Goal: Task Accomplishment & Management: Manage account settings

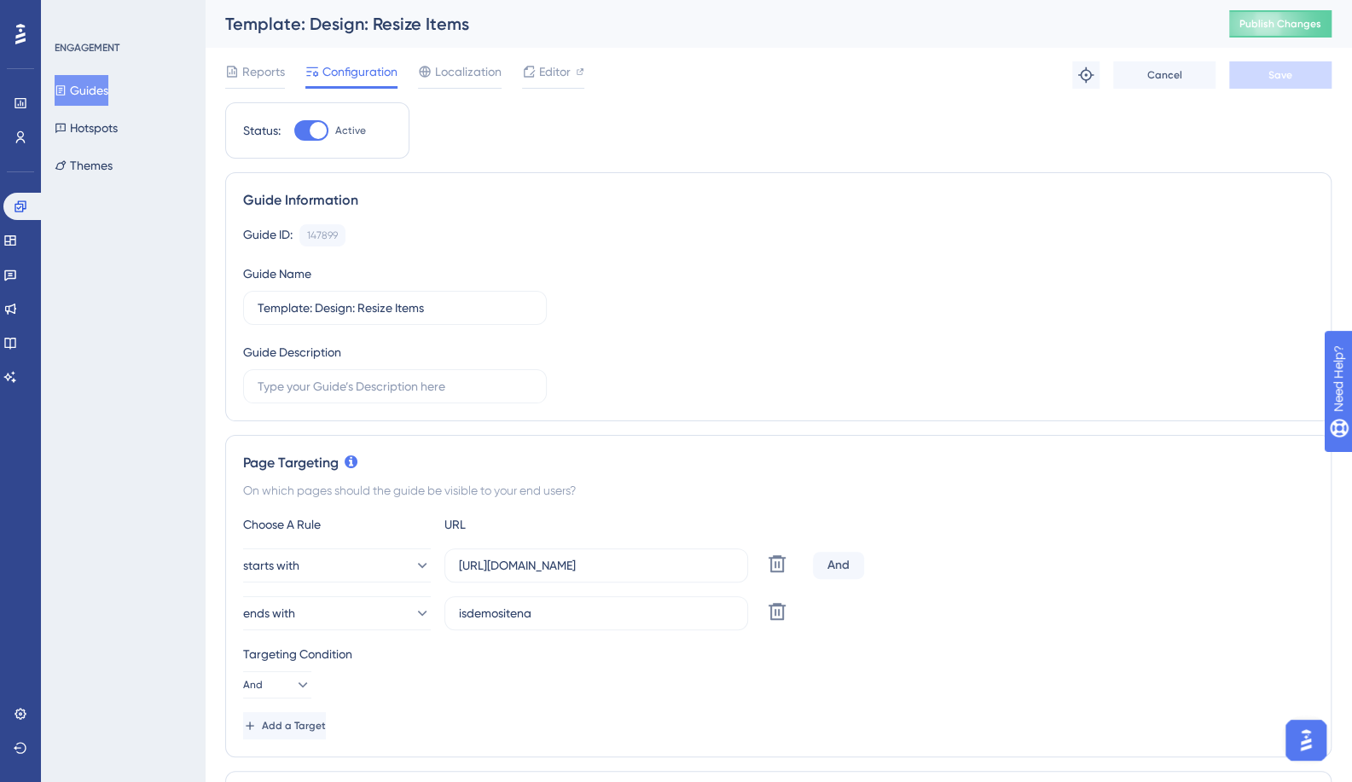
click at [84, 93] on button "Guides" at bounding box center [82, 90] width 54 height 31
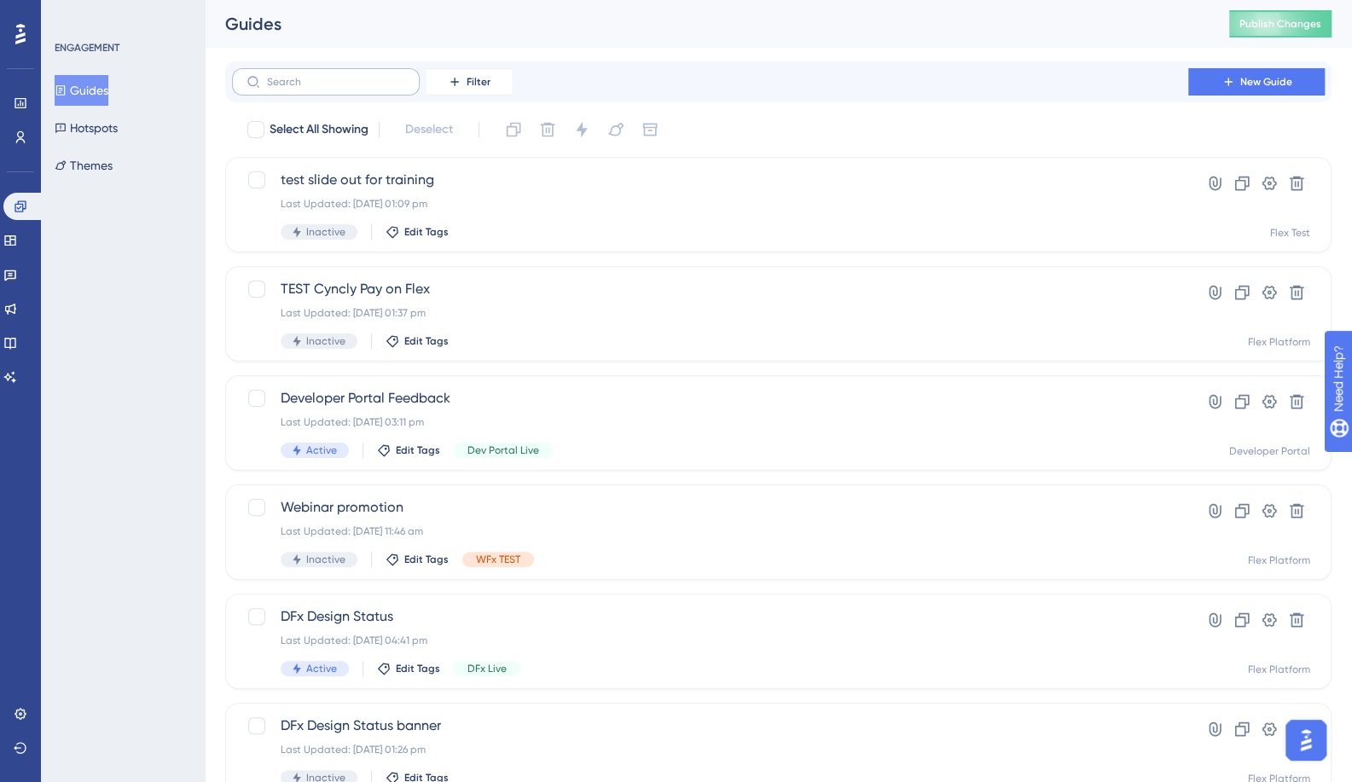
click at [357, 90] on label at bounding box center [326, 81] width 188 height 27
click at [357, 88] on input "text" at bounding box center [336, 82] width 138 height 12
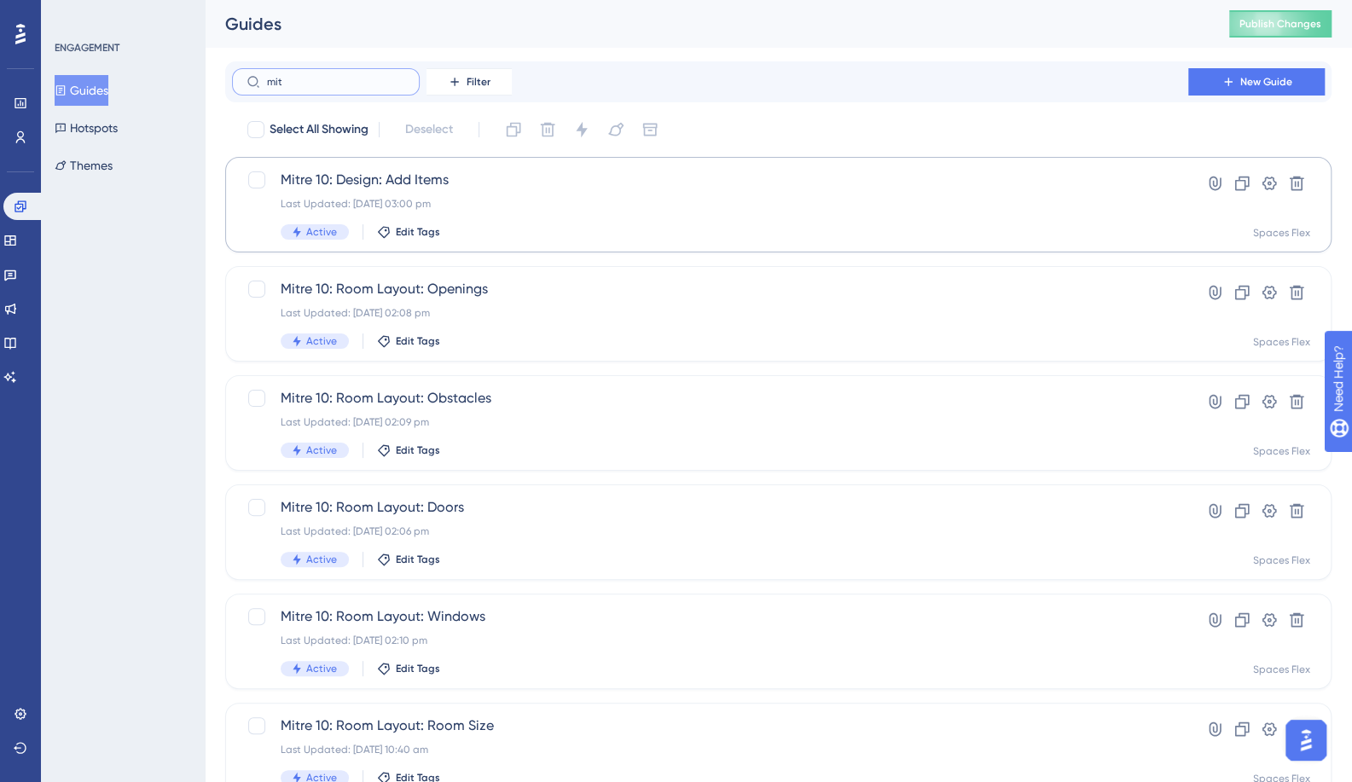
type input "mit"
click at [366, 181] on span "Mitre 10: Design: Add Items" at bounding box center [710, 180] width 859 height 20
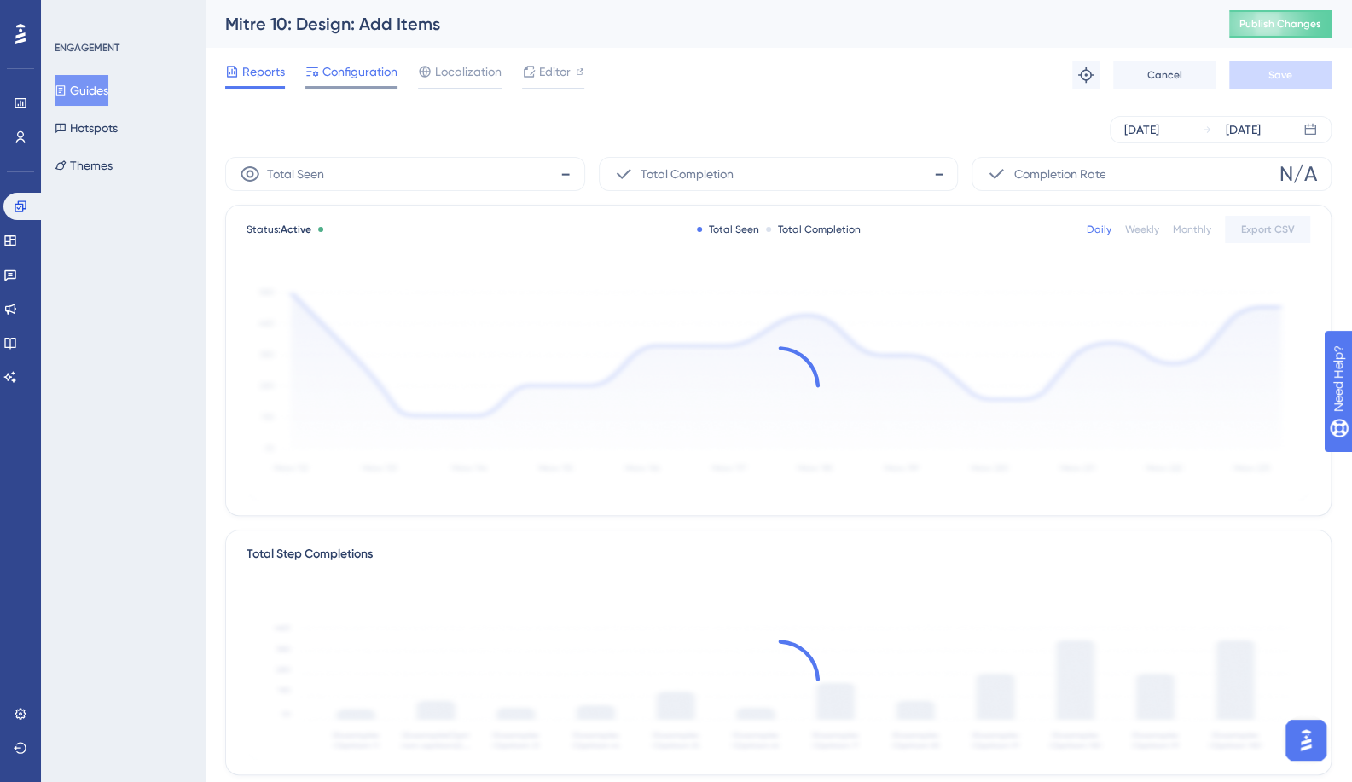
click at [353, 81] on span "Configuration" at bounding box center [359, 71] width 75 height 20
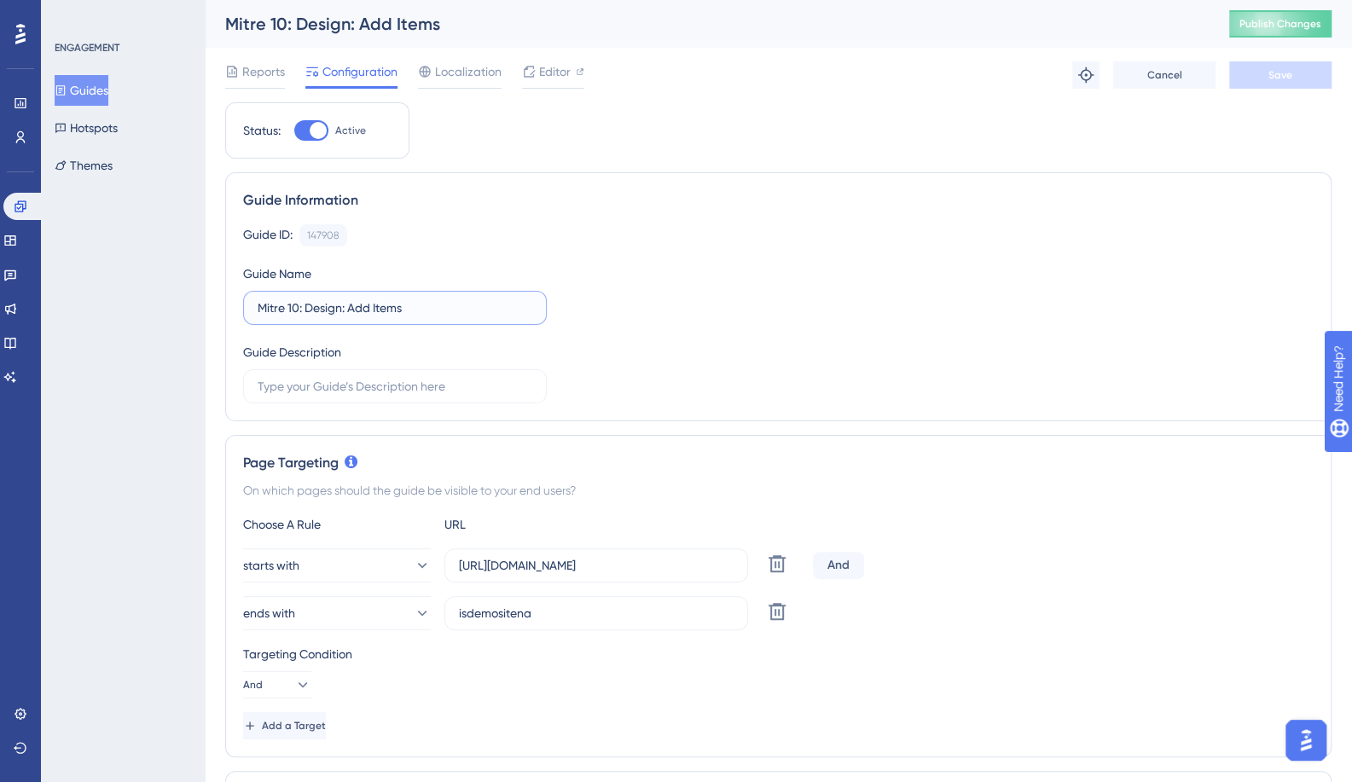
drag, startPoint x: 295, startPoint y: 308, endPoint x: 73, endPoint y: 318, distance: 222.0
paste input "Template"
type input "Template: Design: Add Items"
click at [1267, 74] on button "Save" at bounding box center [1280, 74] width 102 height 27
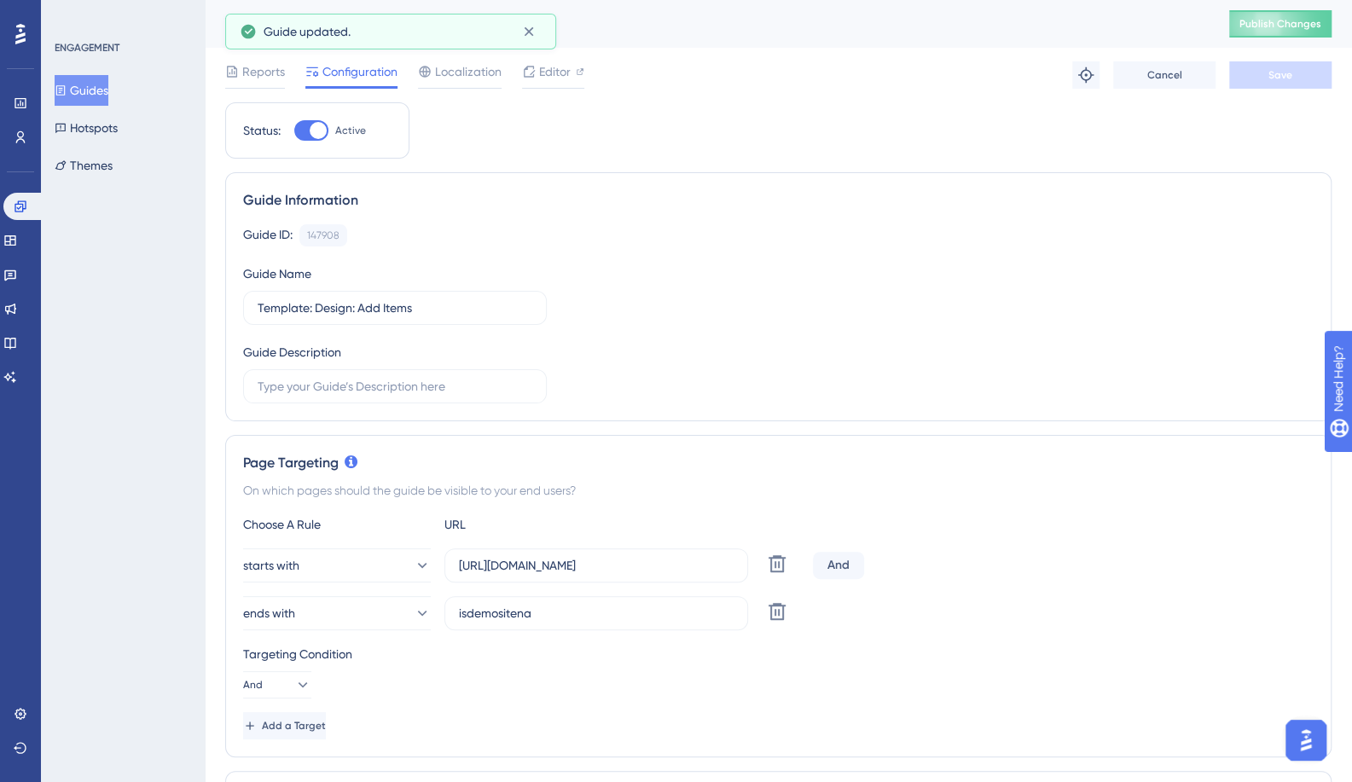
click at [96, 91] on button "Guides" at bounding box center [82, 90] width 54 height 31
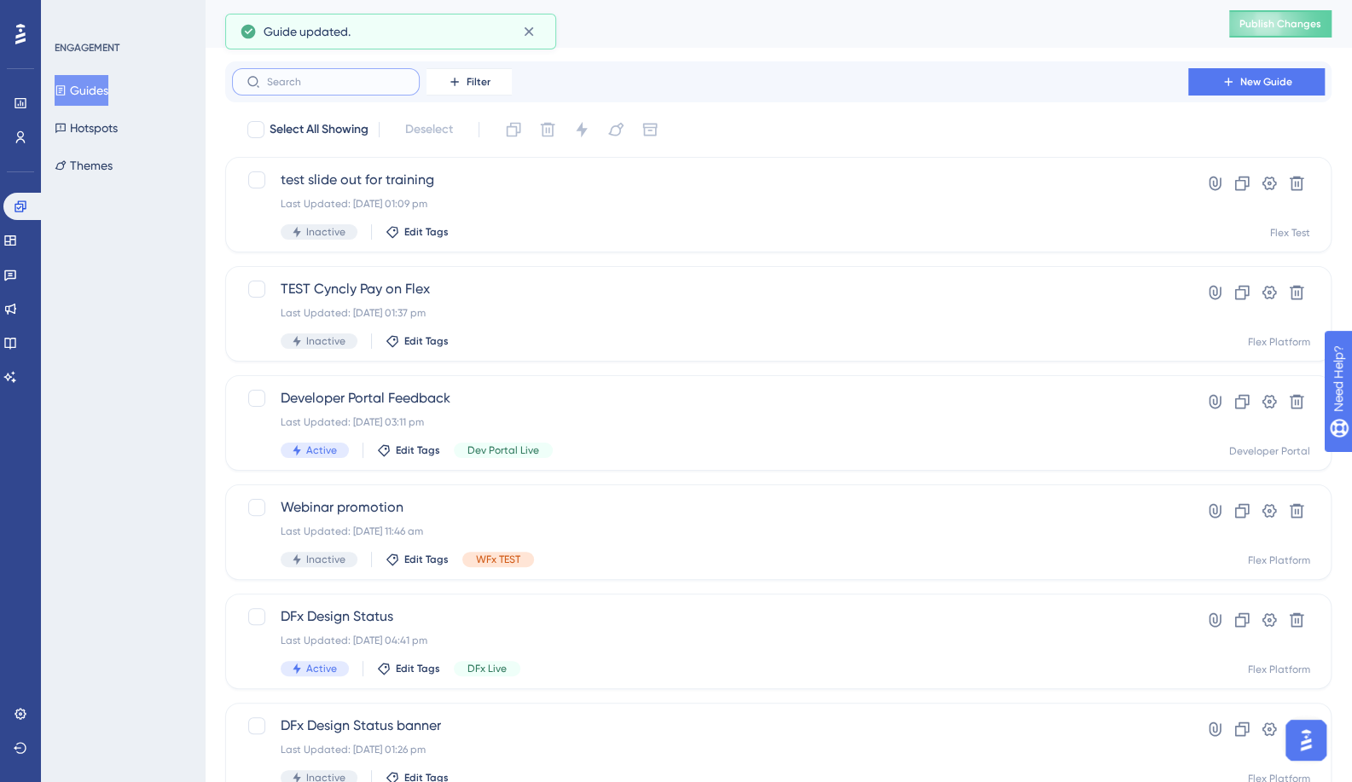
click at [360, 76] on input "text" at bounding box center [336, 82] width 138 height 12
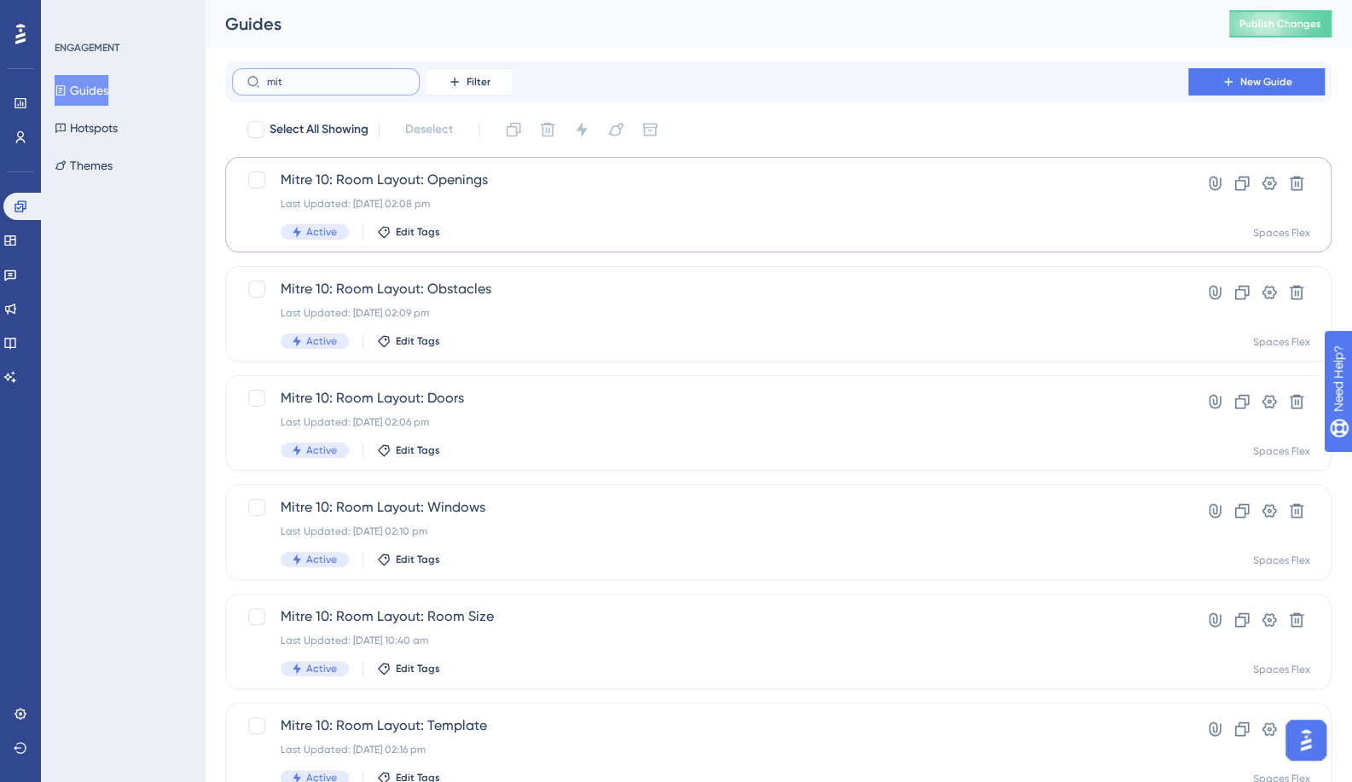
type input "mit"
click at [368, 179] on span "Mitre 10: Room Layout: Openings" at bounding box center [710, 180] width 859 height 20
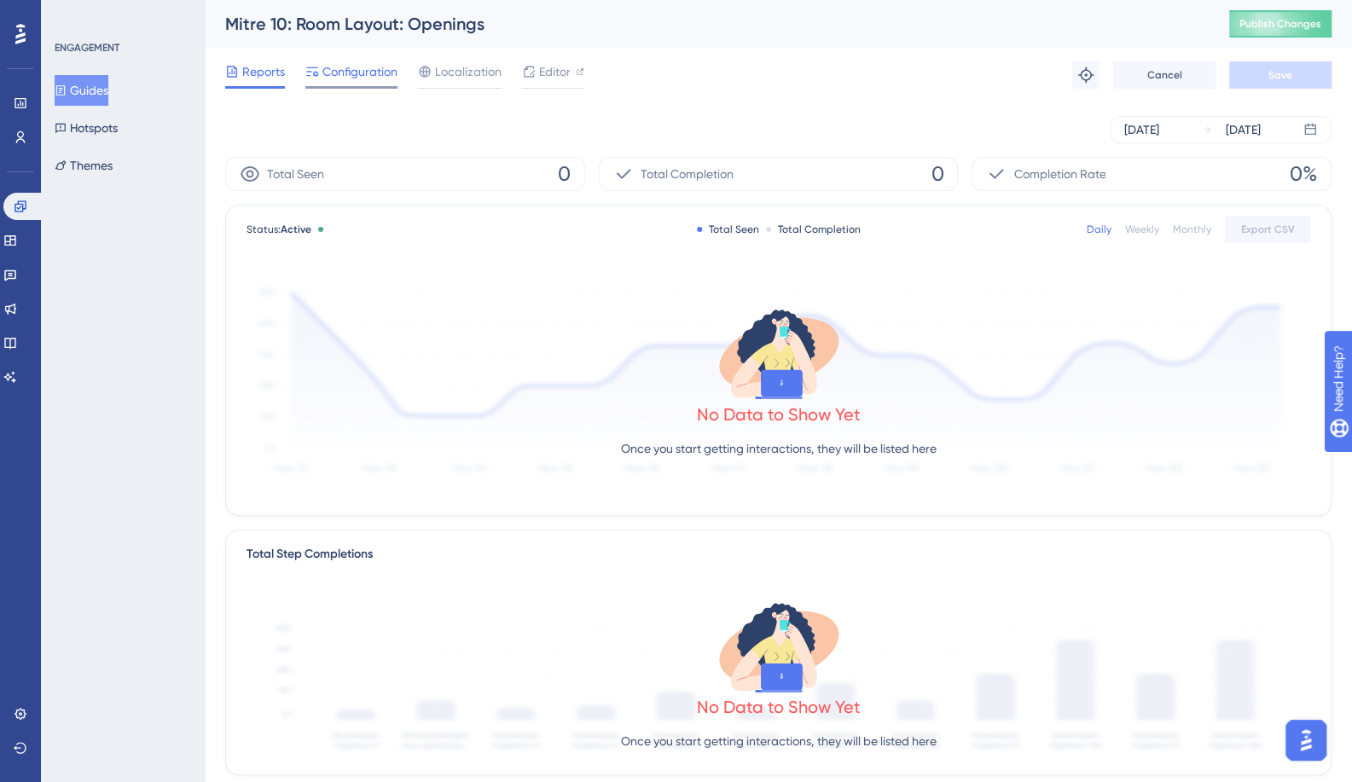
click at [357, 73] on span "Configuration" at bounding box center [359, 71] width 75 height 20
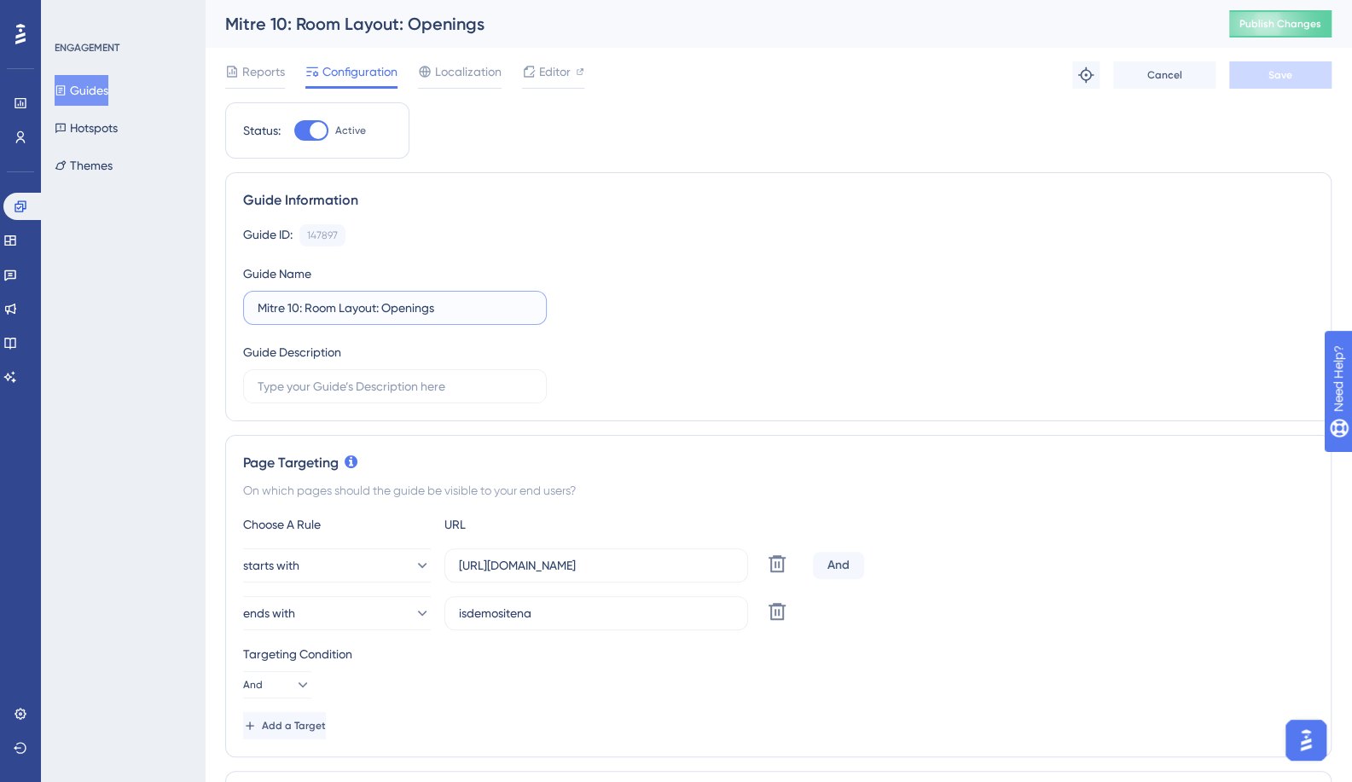
drag, startPoint x: 295, startPoint y: 306, endPoint x: 179, endPoint y: 304, distance: 116.0
paste input "Template"
type input "Template: Room Layout: Openings"
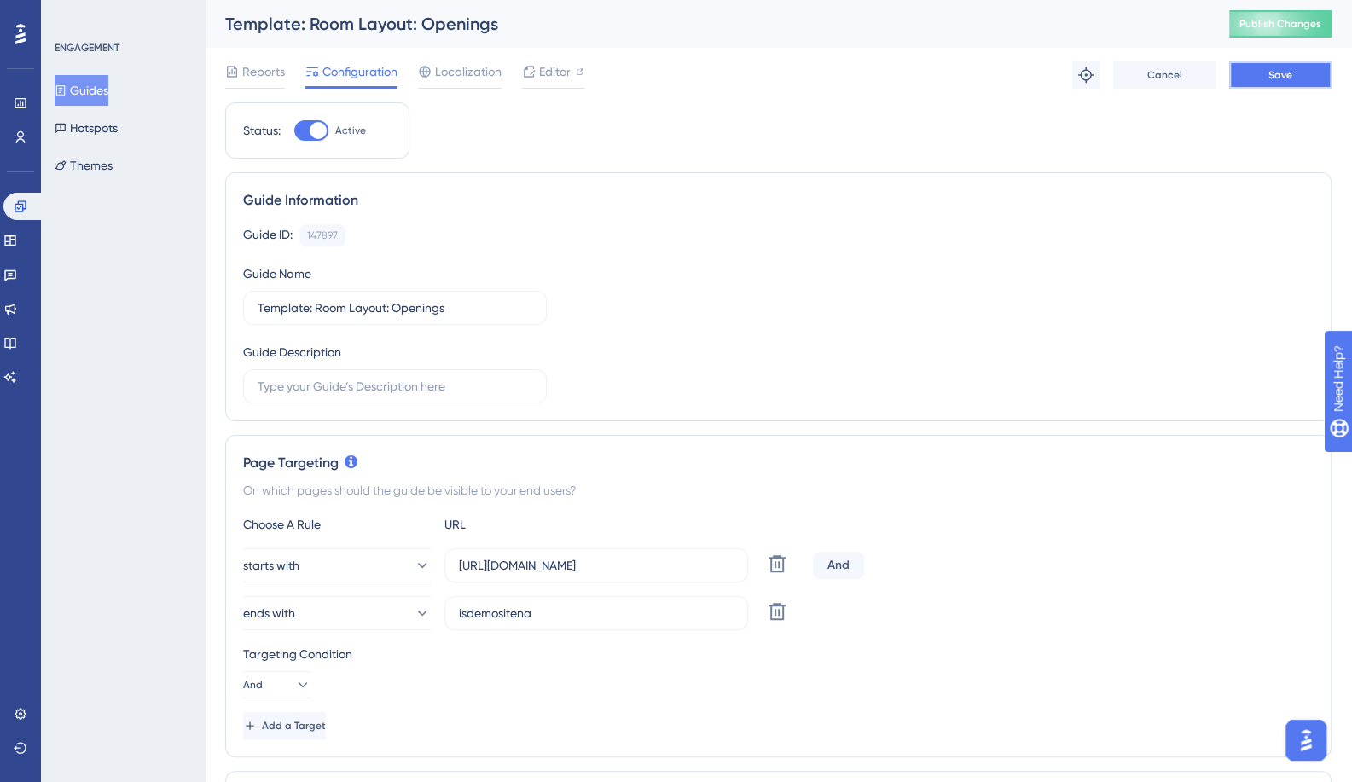
click at [1308, 78] on button "Save" at bounding box center [1280, 74] width 102 height 27
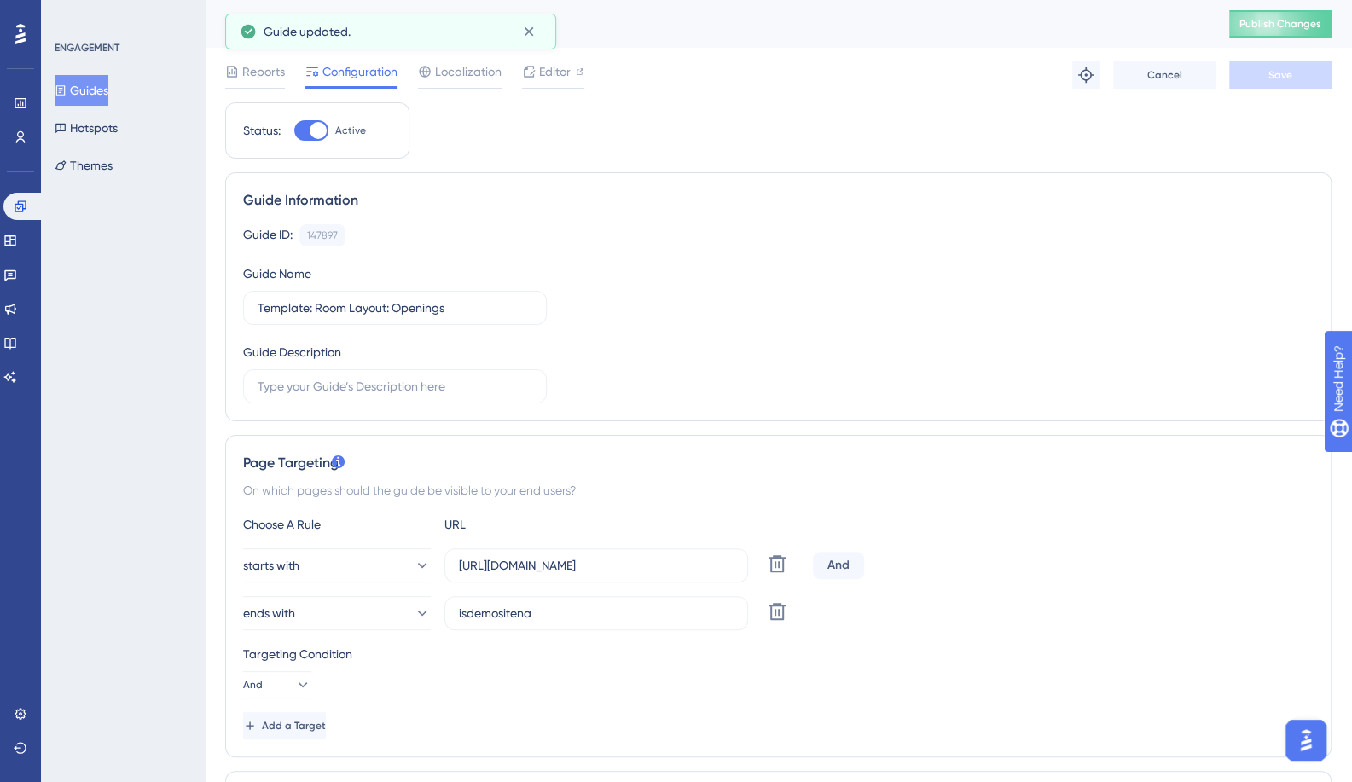
click at [101, 90] on button "Guides" at bounding box center [82, 90] width 54 height 31
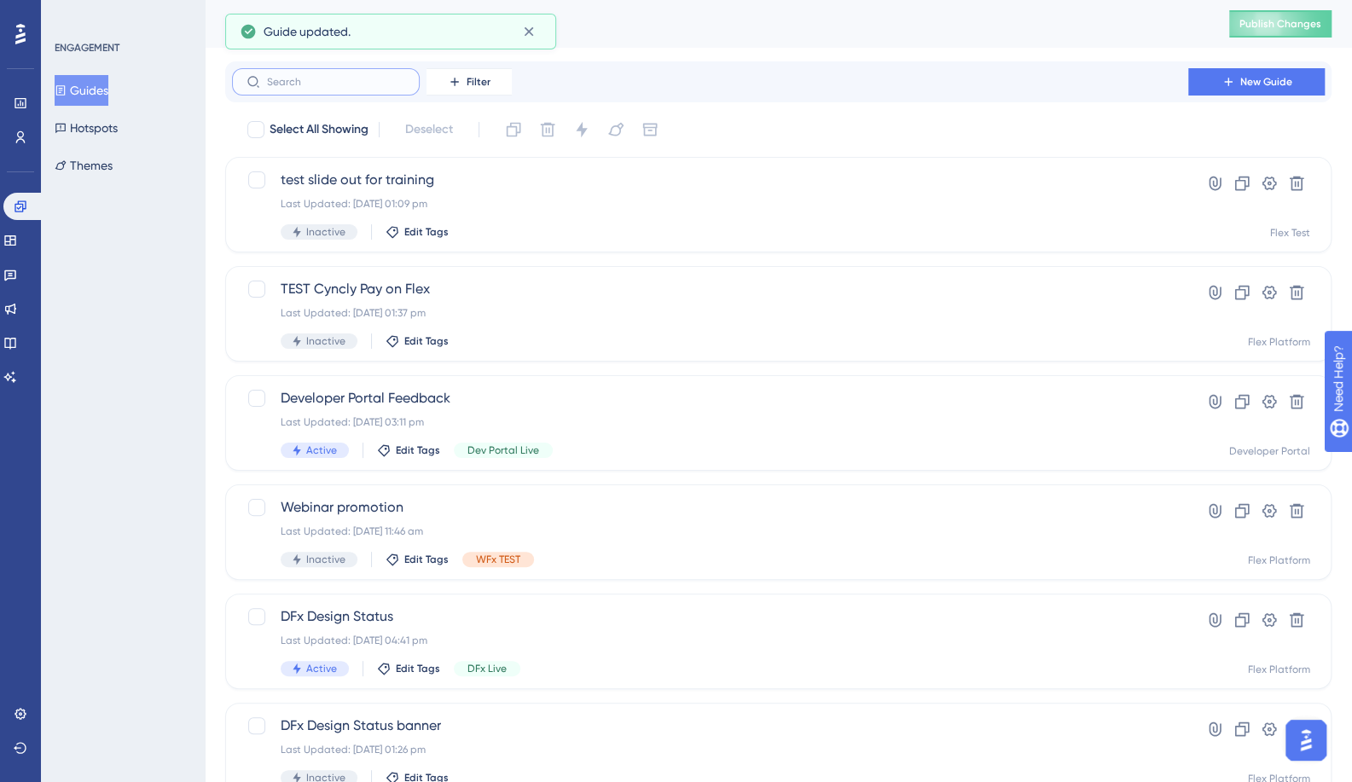
click at [334, 84] on input "text" at bounding box center [336, 82] width 138 height 12
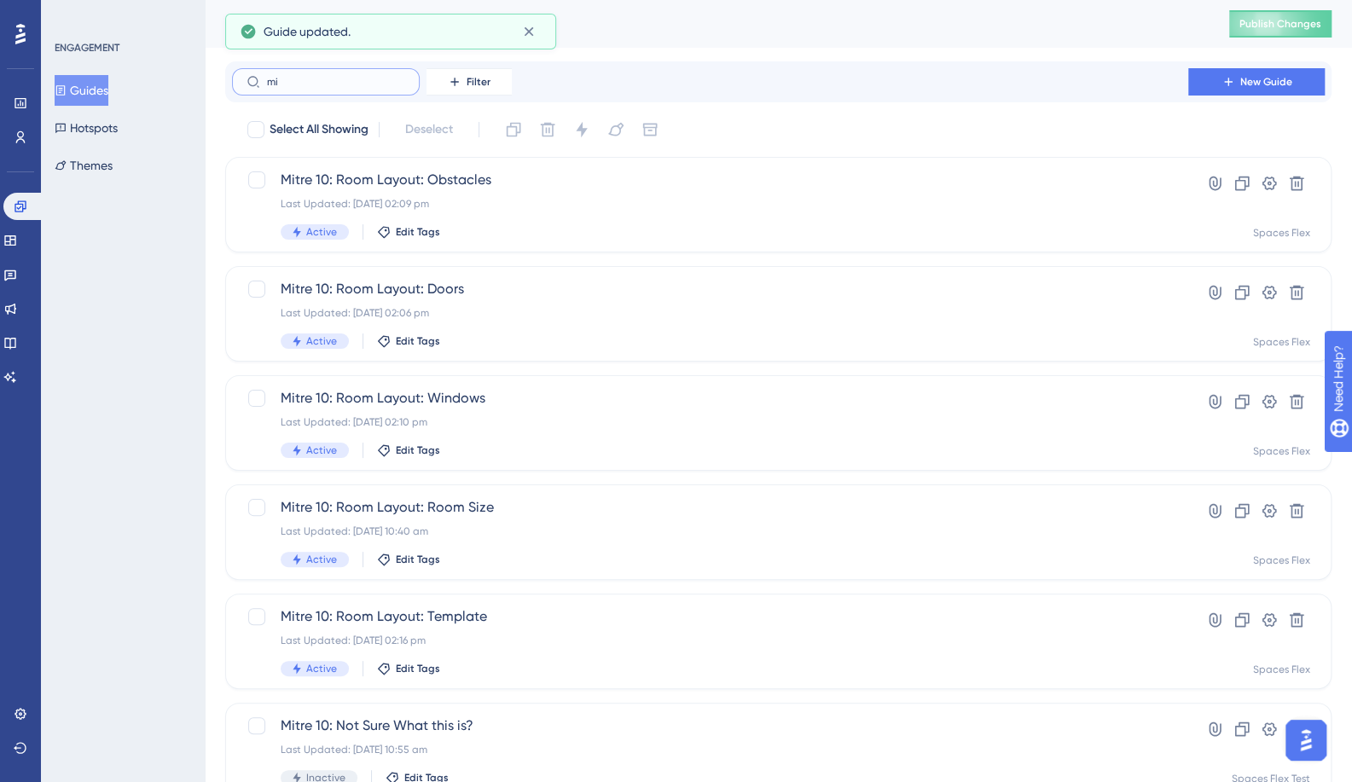
type input "mit"
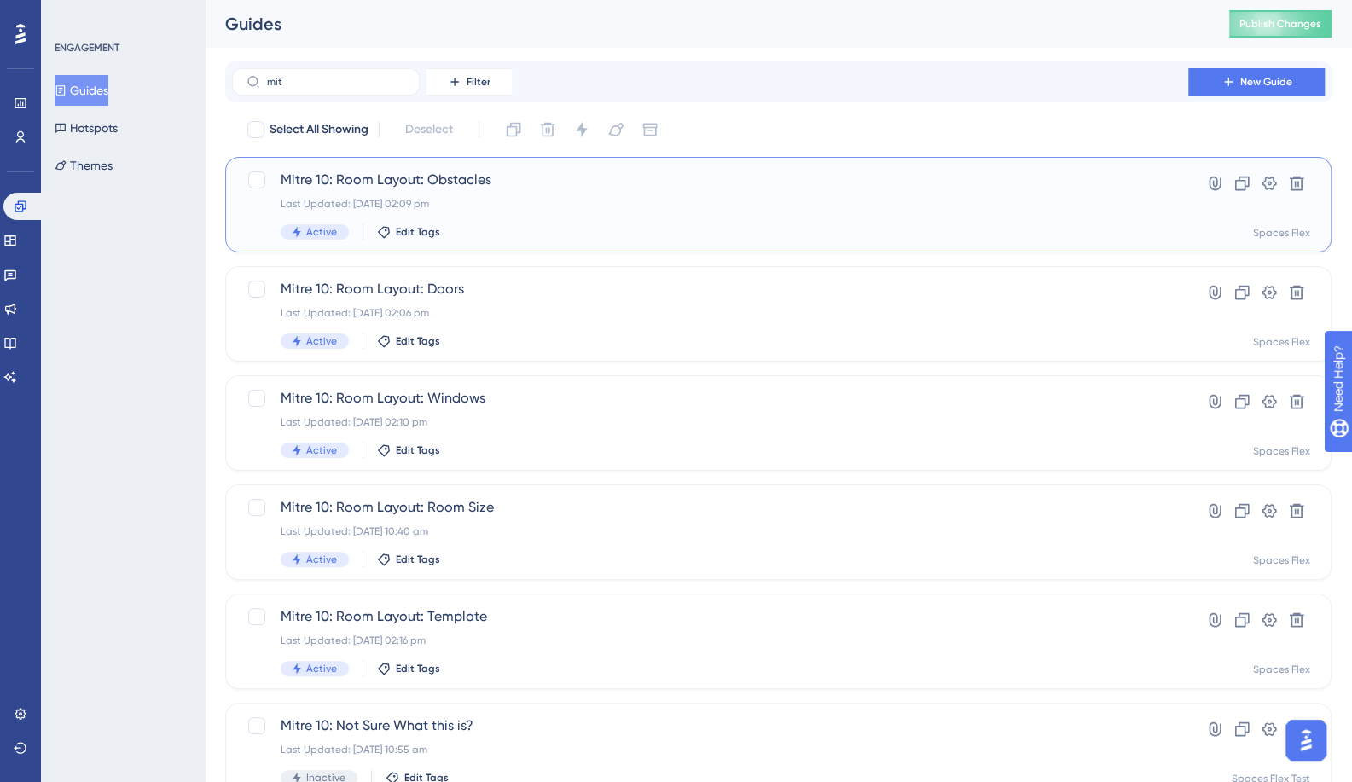
click at [417, 177] on span "Mitre 10: Room Layout: Obstacles" at bounding box center [710, 180] width 859 height 20
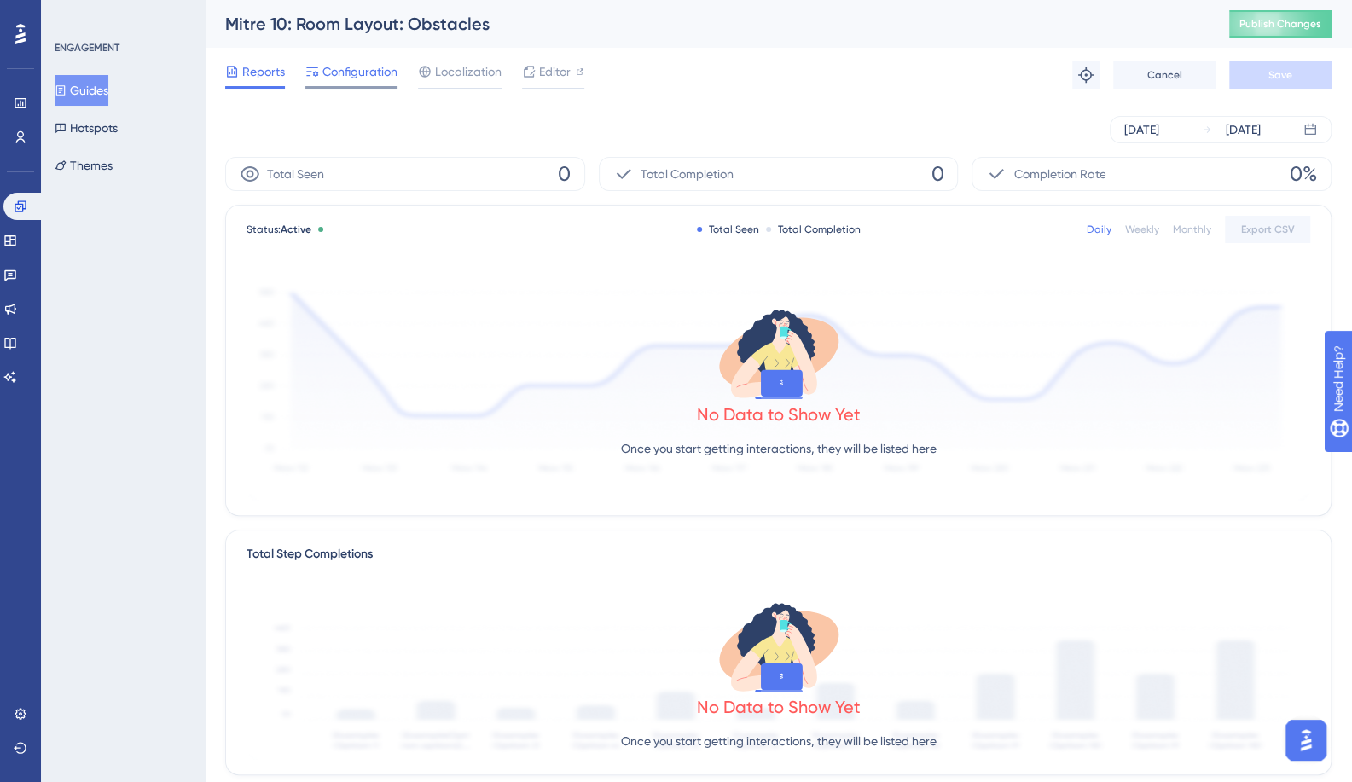
click at [345, 67] on span "Configuration" at bounding box center [359, 71] width 75 height 20
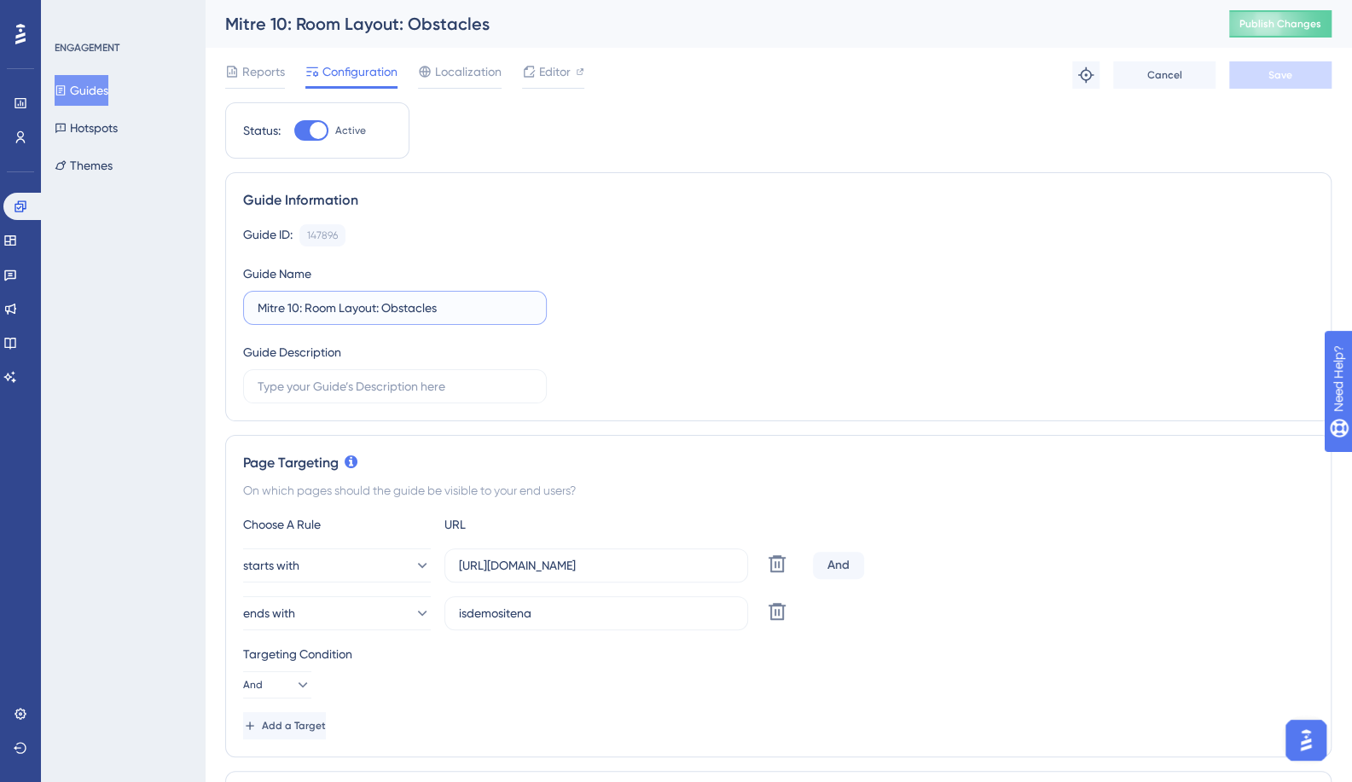
paste input "Template"
type input "Template: Room Layout: Obstacles"
drag, startPoint x: 1281, startPoint y: 82, endPoint x: 347, endPoint y: 92, distance: 934.0
click at [1279, 84] on button "Save" at bounding box center [1280, 74] width 102 height 27
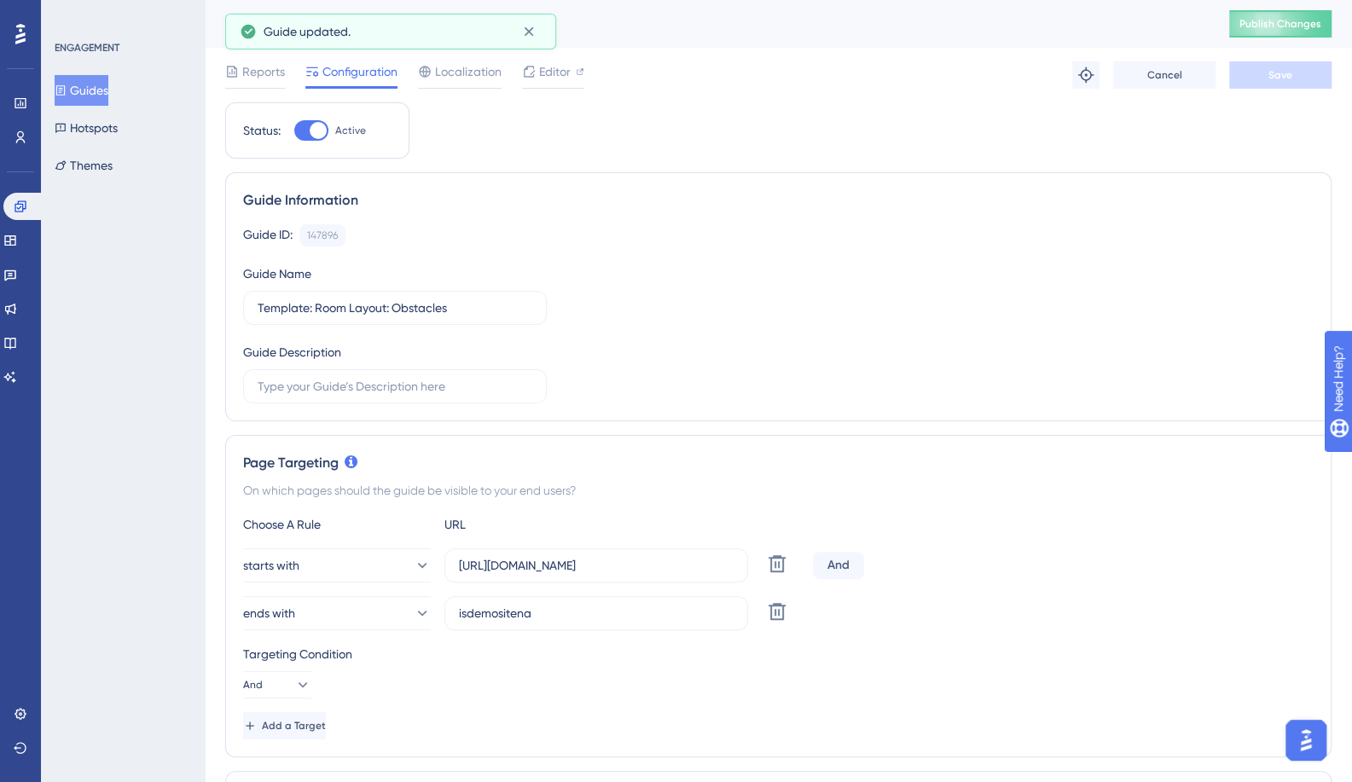
click at [90, 90] on button "Guides" at bounding box center [82, 90] width 54 height 31
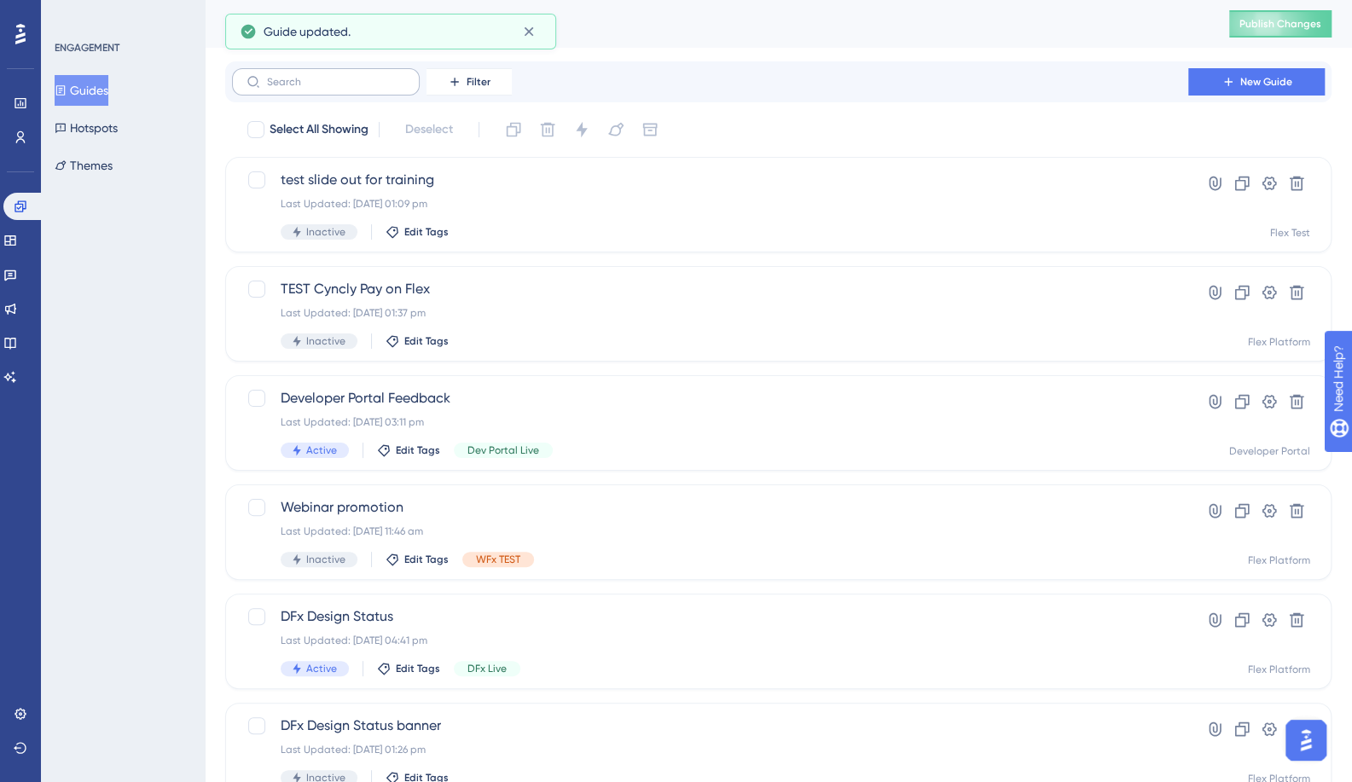
click at [339, 95] on label at bounding box center [326, 81] width 188 height 27
click at [339, 88] on input "text" at bounding box center [336, 82] width 138 height 12
click at [338, 93] on label at bounding box center [326, 81] width 188 height 27
click at [338, 88] on input "text" at bounding box center [336, 82] width 138 height 12
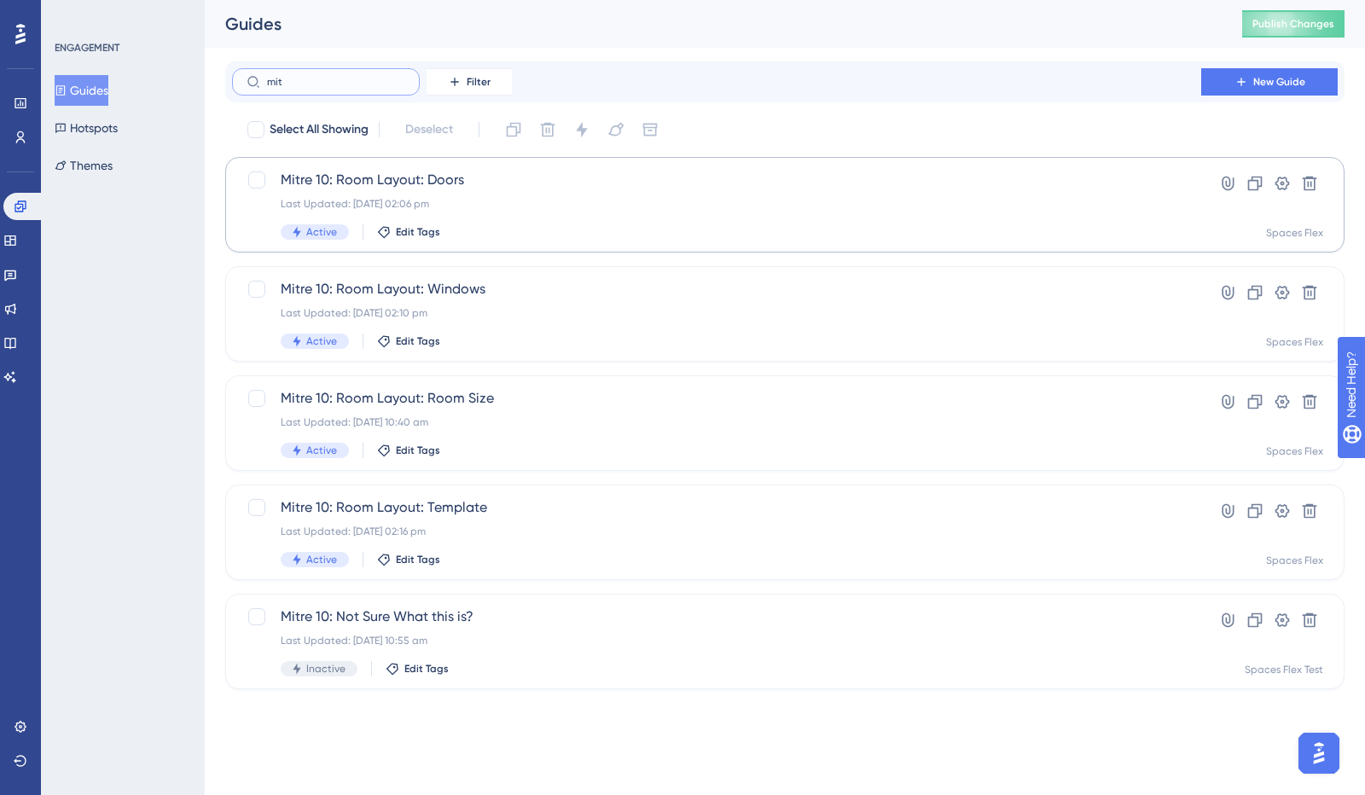
type input "mit"
click at [326, 180] on span "Mitre 10: Room Layout: Doors" at bounding box center [717, 180] width 872 height 20
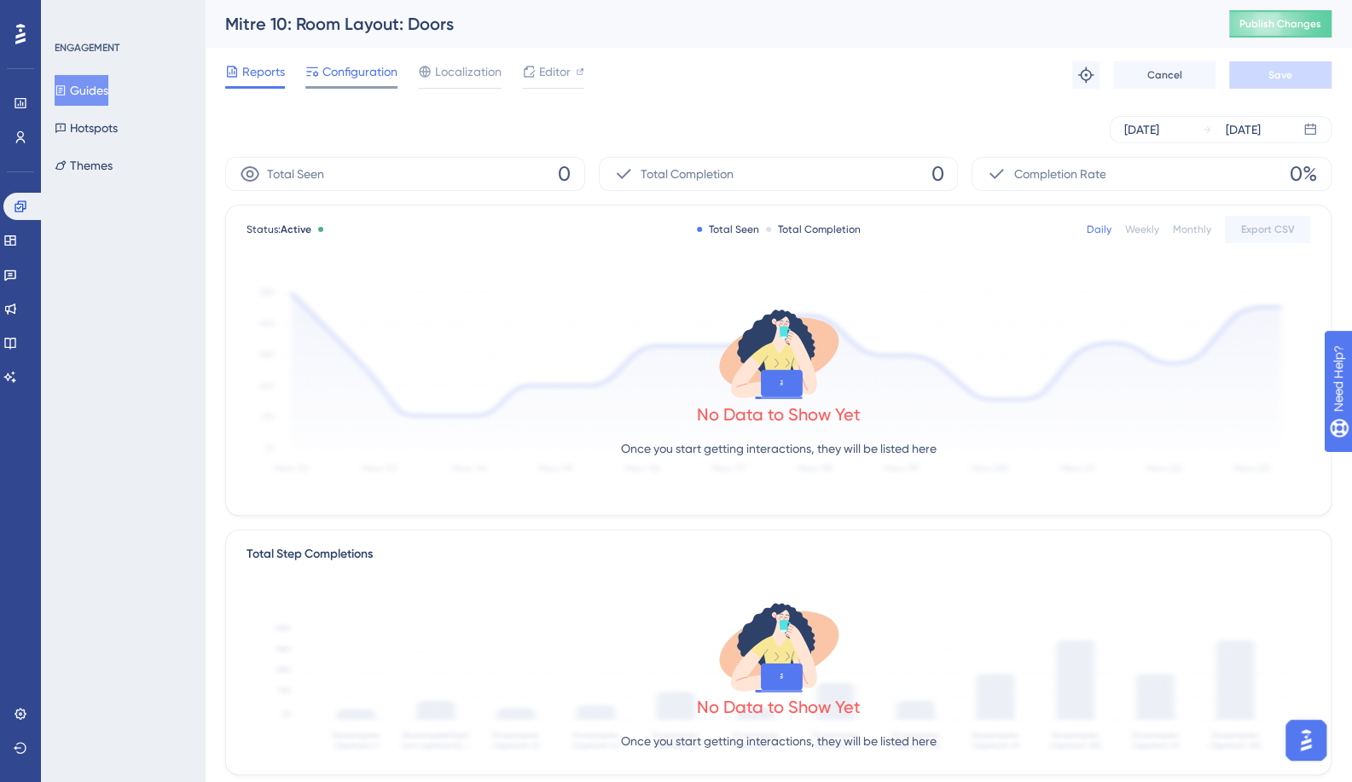
drag, startPoint x: 339, startPoint y: 93, endPoint x: 353, endPoint y: 67, distance: 29.0
click at [339, 91] on div "Reports Configuration Localization Editor Troubleshoot Cancel Save" at bounding box center [778, 75] width 1106 height 55
click at [353, 67] on span "Configuration" at bounding box center [359, 71] width 75 height 20
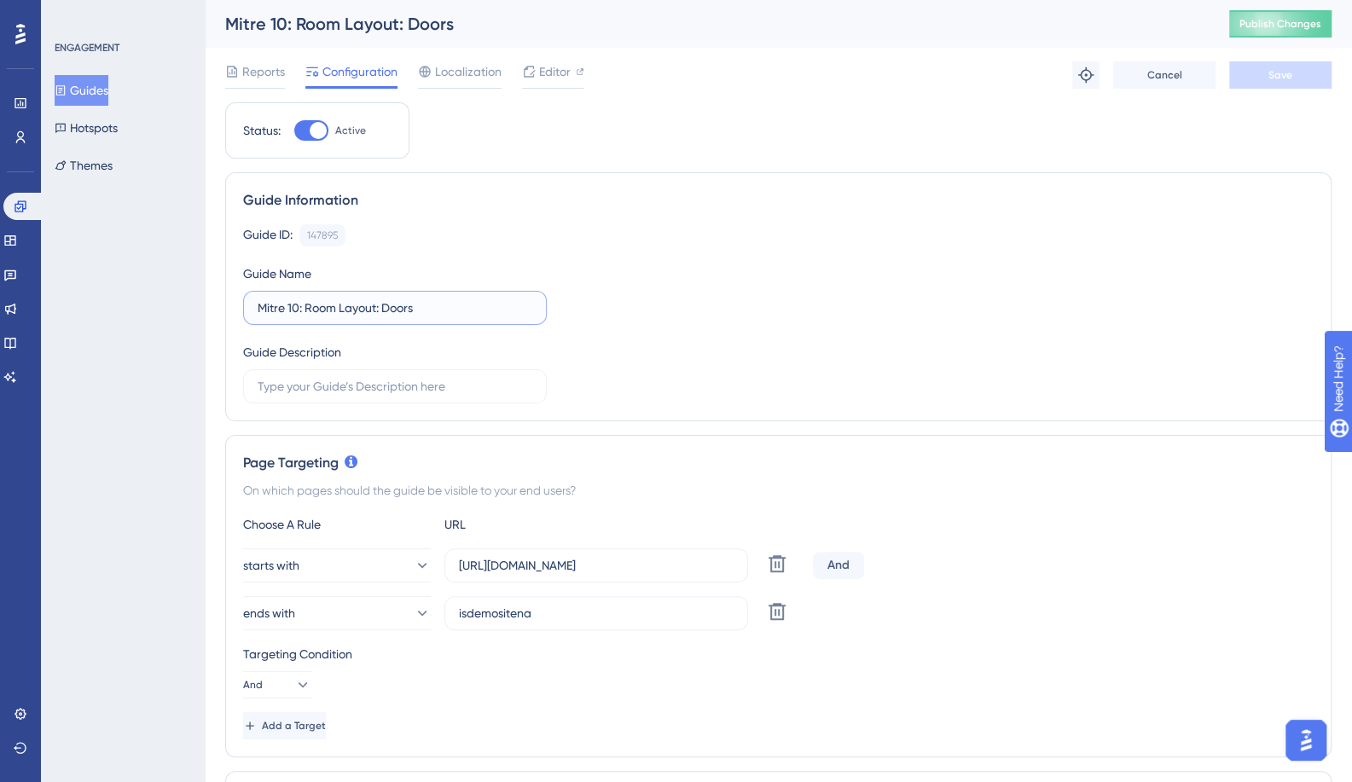
drag, startPoint x: 297, startPoint y: 304, endPoint x: 215, endPoint y: 304, distance: 81.9
paste input "Template"
type input "Template: Room Layout: Doors"
click at [1279, 77] on span "Save" at bounding box center [1280, 75] width 24 height 14
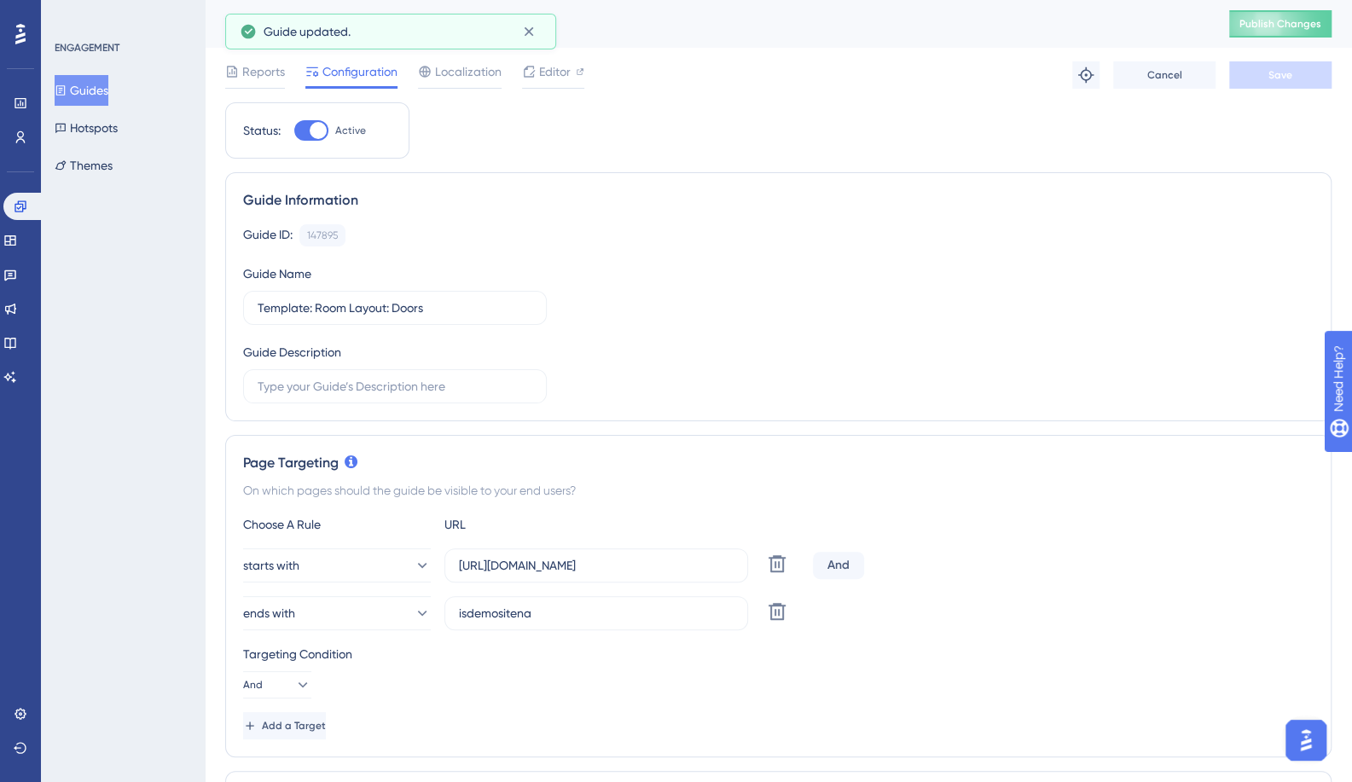
click at [108, 92] on button "Guides" at bounding box center [82, 90] width 54 height 31
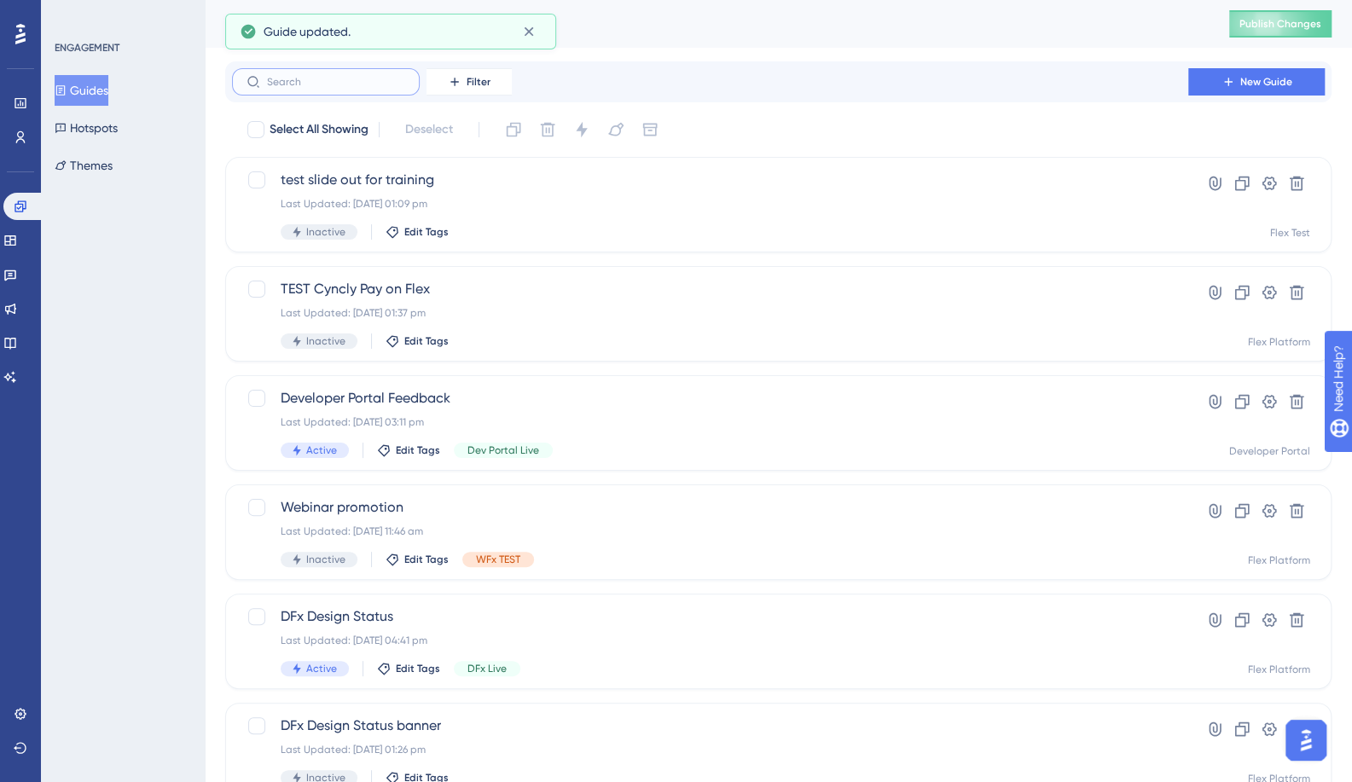
click at [339, 78] on input "text" at bounding box center [336, 82] width 138 height 12
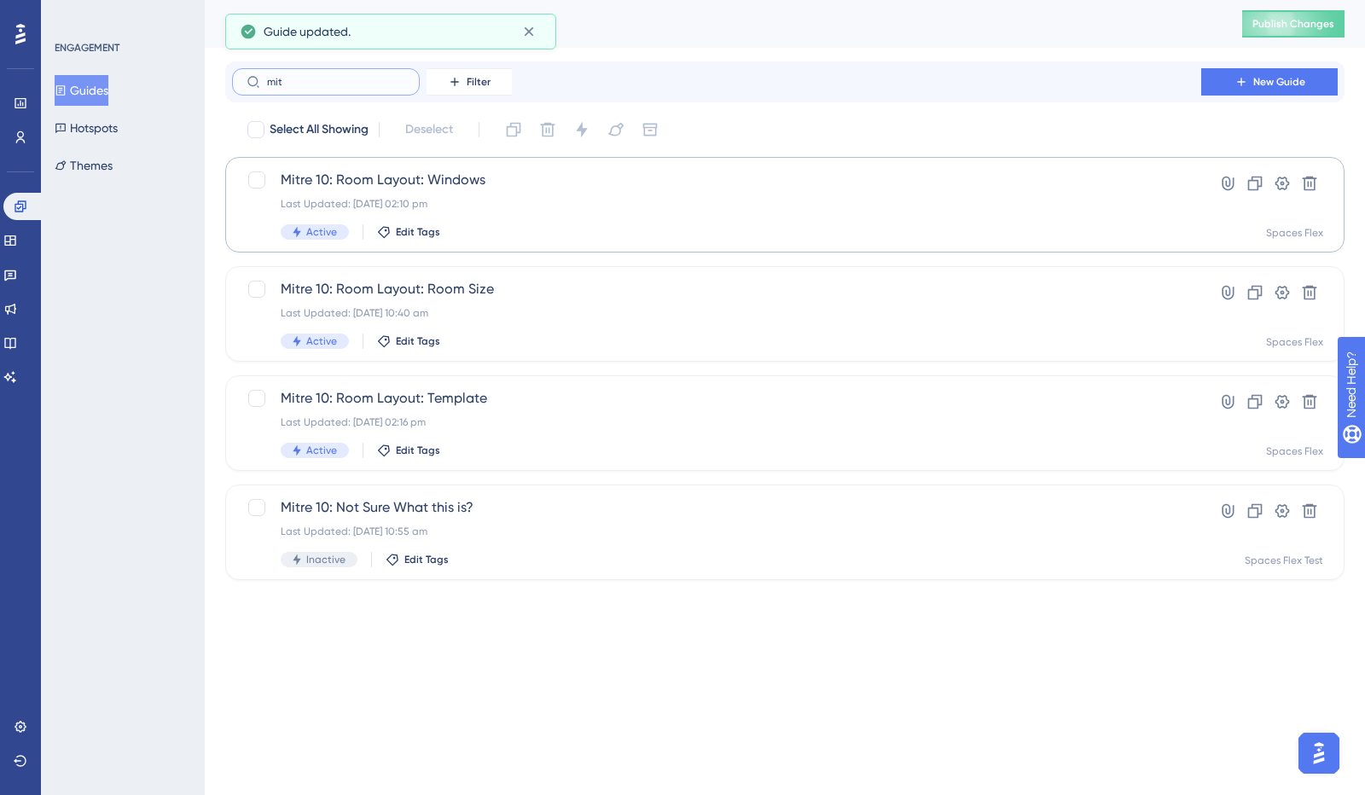
type input "mit"
click at [336, 178] on span "Mitre 10: Room Layout: Windows" at bounding box center [717, 180] width 872 height 20
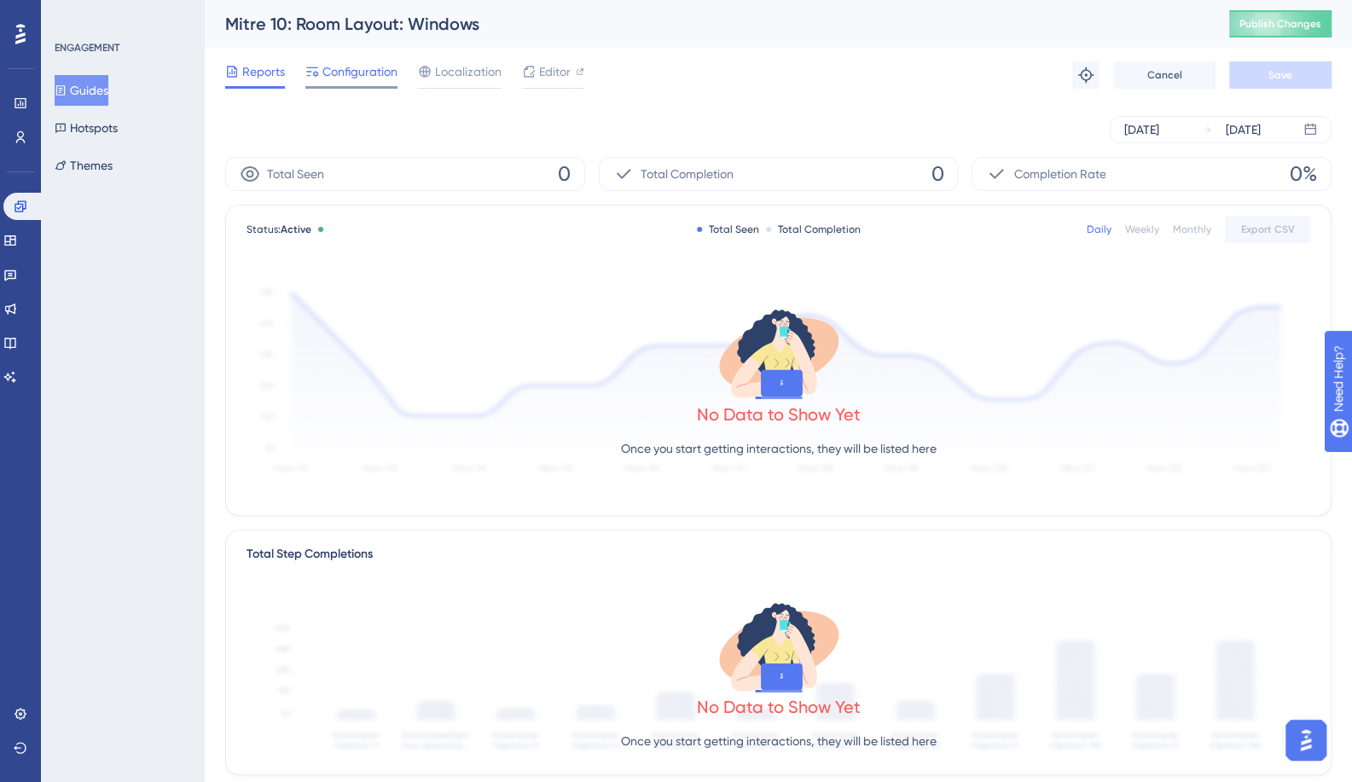
click at [328, 82] on div "Configuration" at bounding box center [351, 74] width 92 height 27
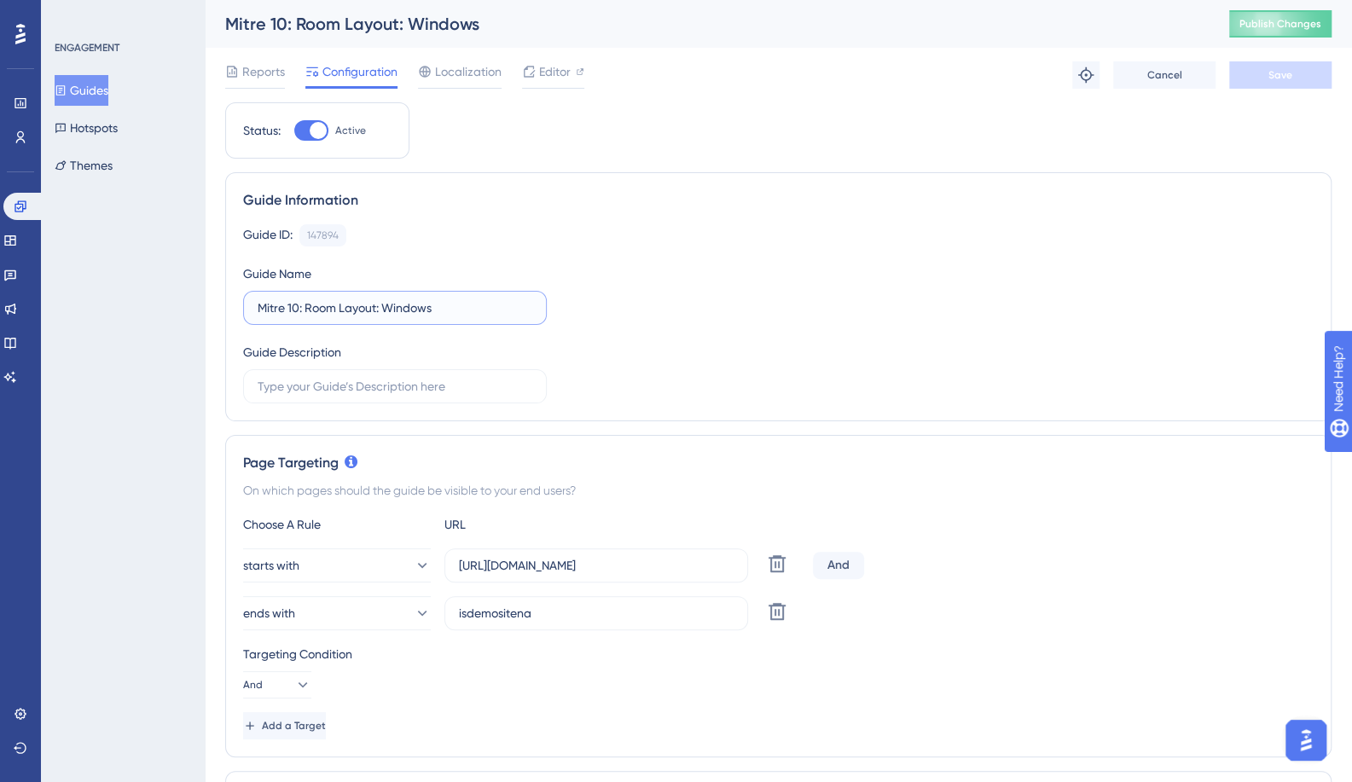
drag, startPoint x: 298, startPoint y: 305, endPoint x: 251, endPoint y: 309, distance: 47.0
click at [251, 309] on label "Mitre 10: Room Layout: Windows" at bounding box center [395, 308] width 304 height 34
paste input "Template"
type input "Template: Room Layout: Windows"
click at [1269, 81] on span "Save" at bounding box center [1280, 75] width 24 height 14
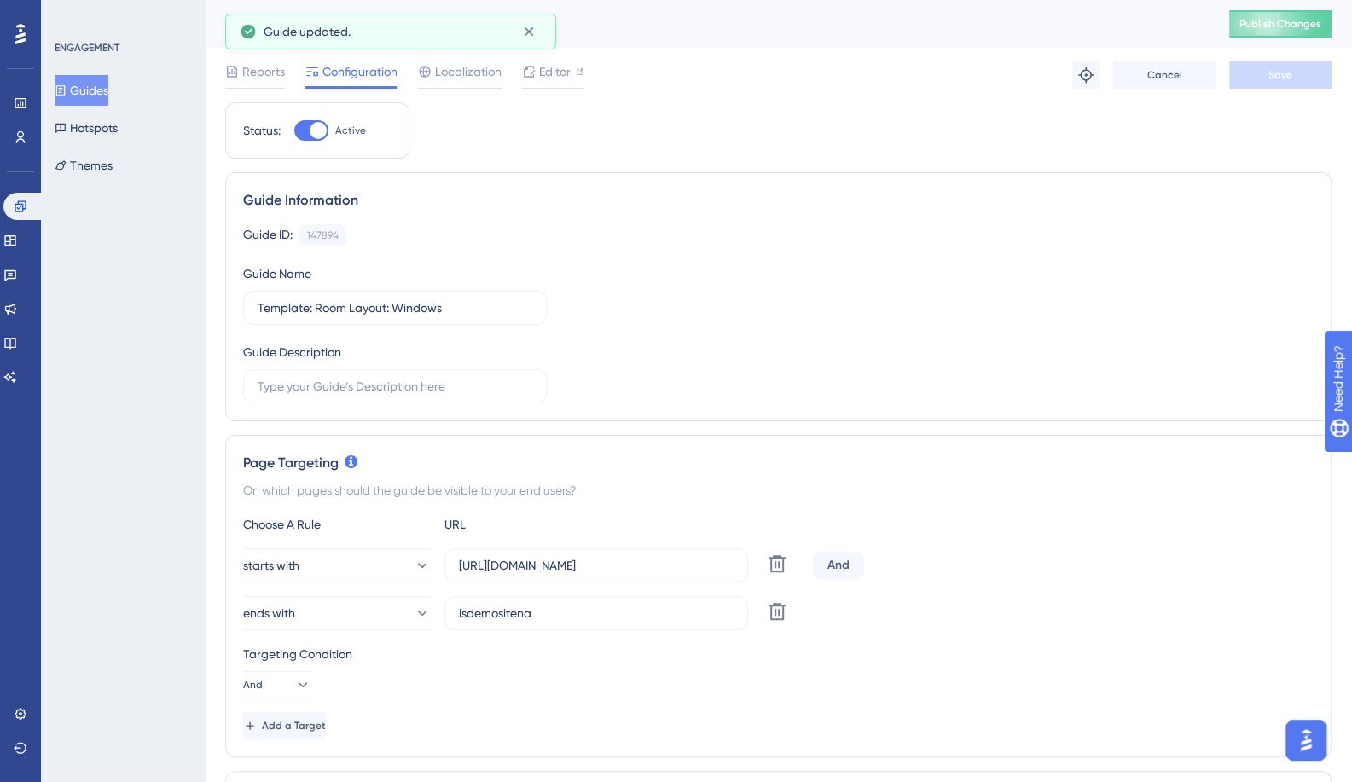
click at [51, 101] on div "ENGAGEMENT Guides Hotspots Themes" at bounding box center [123, 391] width 164 height 782
click at [80, 95] on button "Guides" at bounding box center [82, 90] width 54 height 31
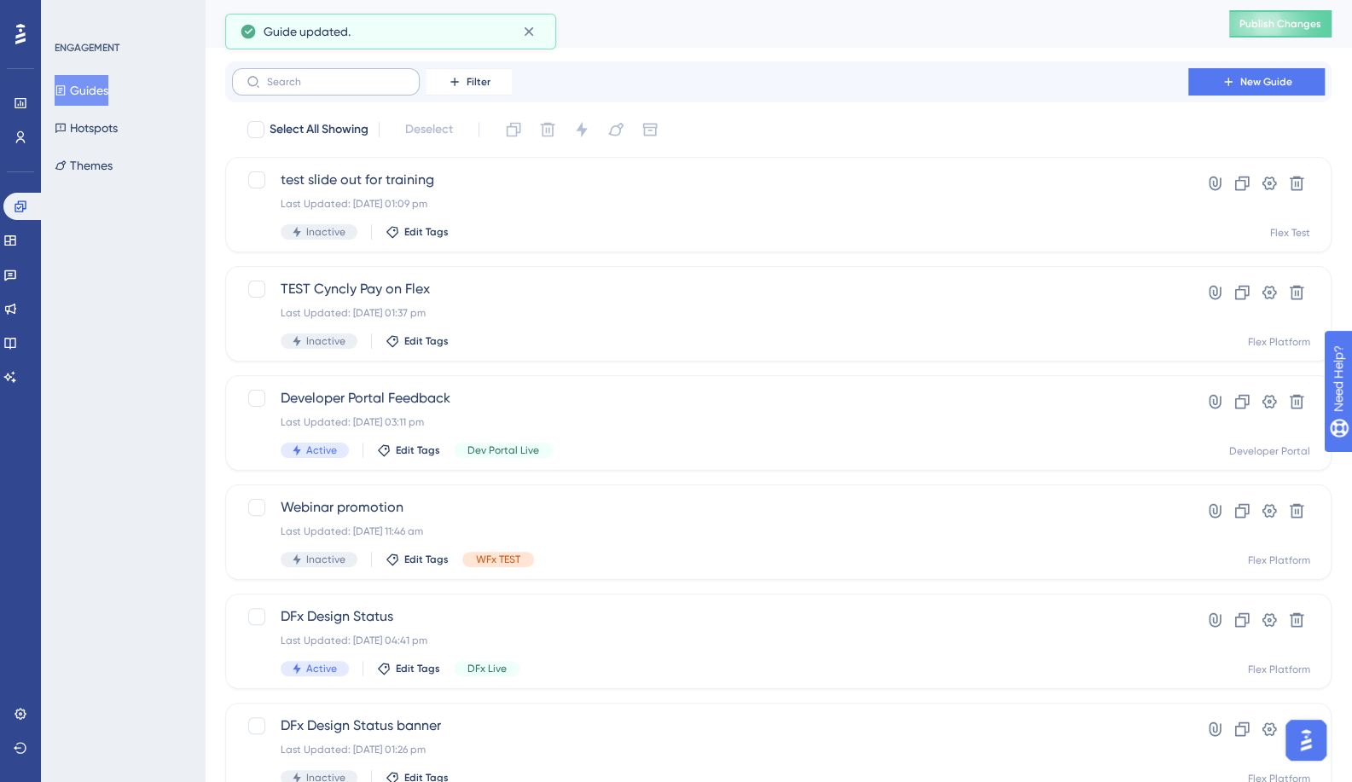
drag, startPoint x: 351, startPoint y: 101, endPoint x: 370, endPoint y: 81, distance: 28.4
click at [351, 100] on div "Filter New Guide" at bounding box center [778, 81] width 1106 height 41
click at [375, 84] on input "text" at bounding box center [336, 82] width 138 height 12
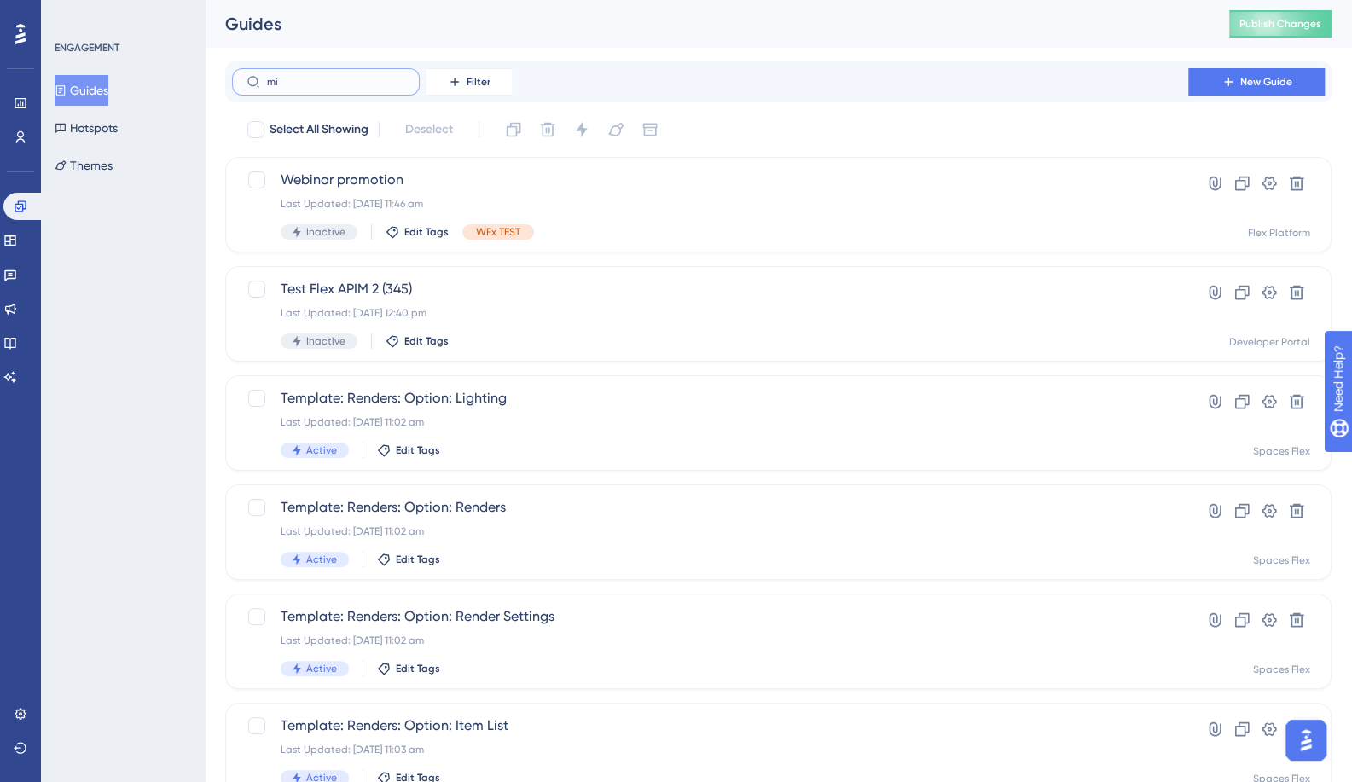
type input "mit"
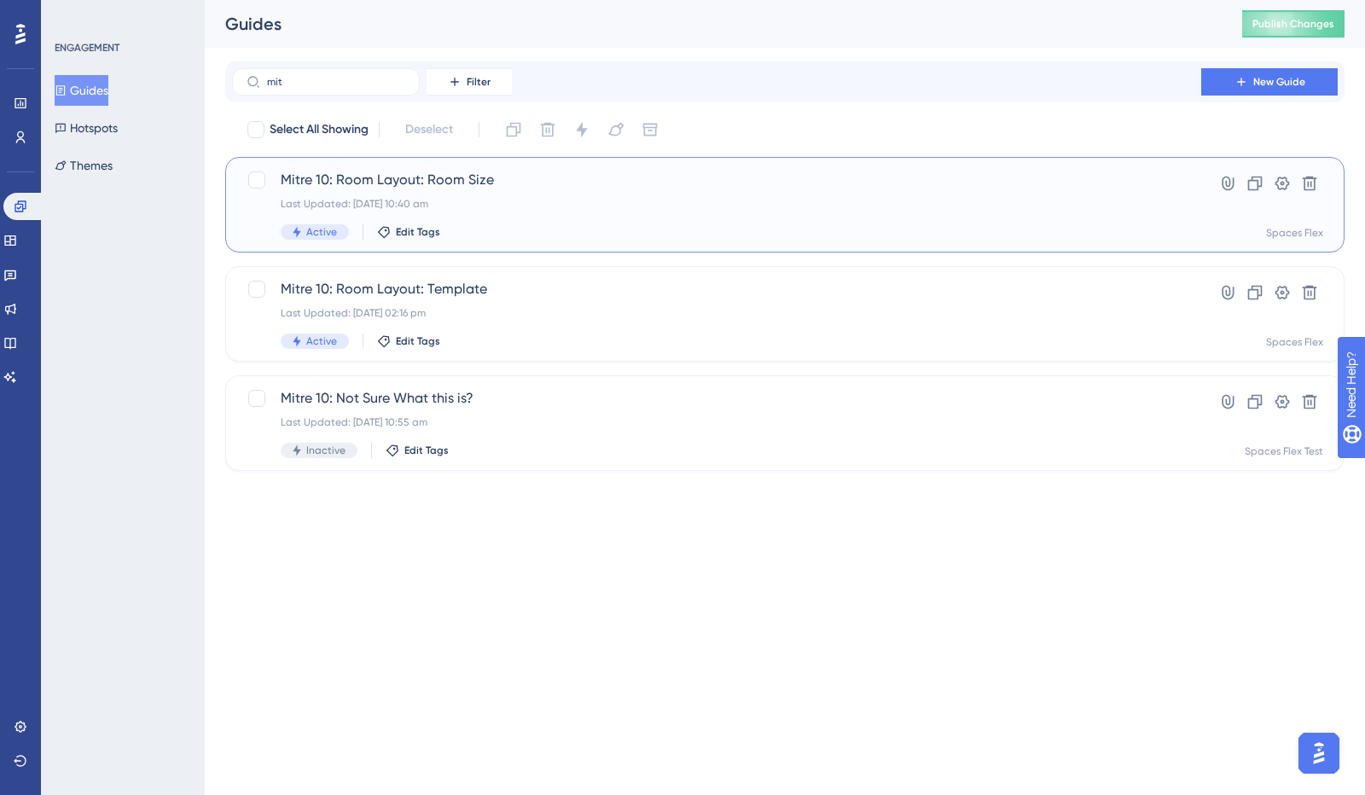
click at [380, 179] on span "Mitre 10: Room Layout: Room Size" at bounding box center [717, 180] width 872 height 20
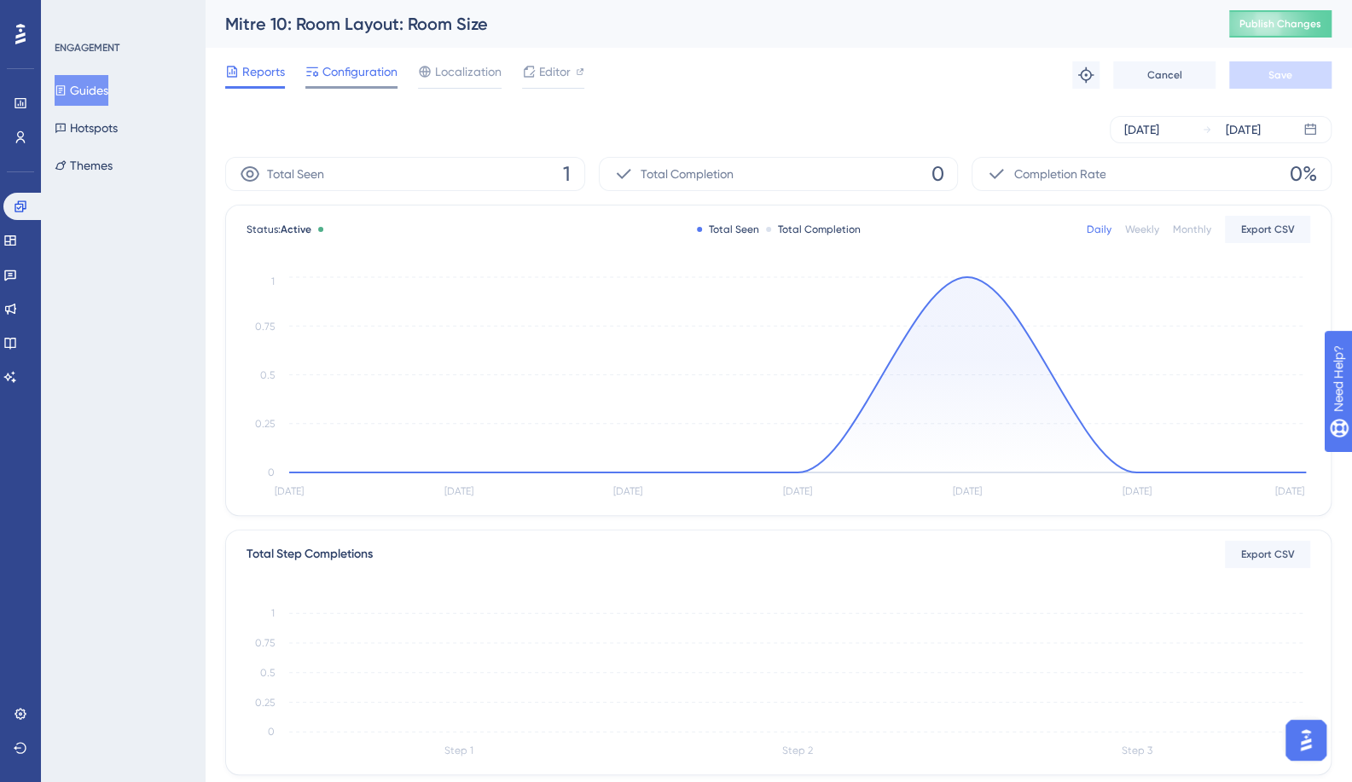
click at [351, 83] on div "Configuration" at bounding box center [351, 74] width 92 height 27
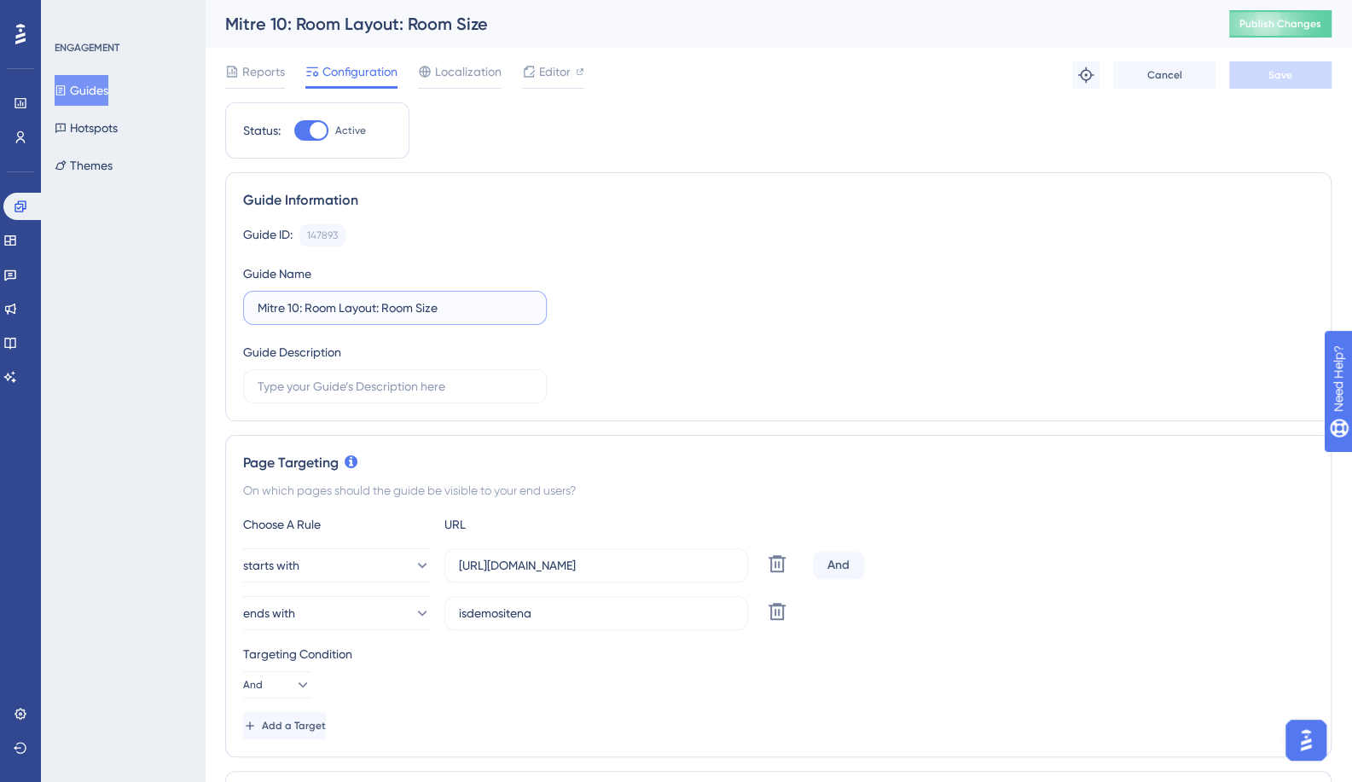
drag, startPoint x: 297, startPoint y: 307, endPoint x: 155, endPoint y: 304, distance: 141.6
paste input "Template"
type input "Template: Room Layout: Room Size"
click at [1285, 81] on span "Save" at bounding box center [1280, 75] width 24 height 14
